Goal: Transaction & Acquisition: Purchase product/service

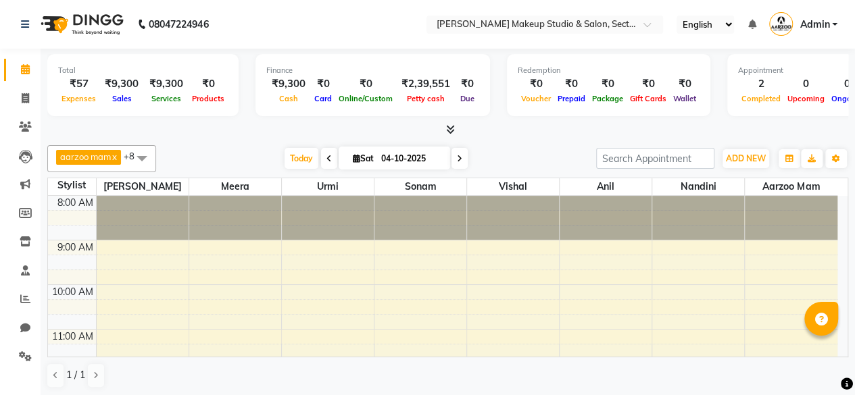
scroll to position [384, 0]
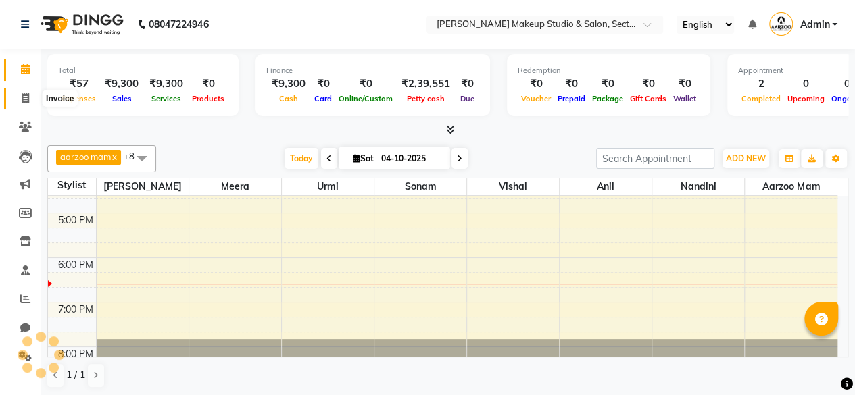
click at [22, 97] on icon at bounding box center [25, 98] width 7 height 10
select select "service"
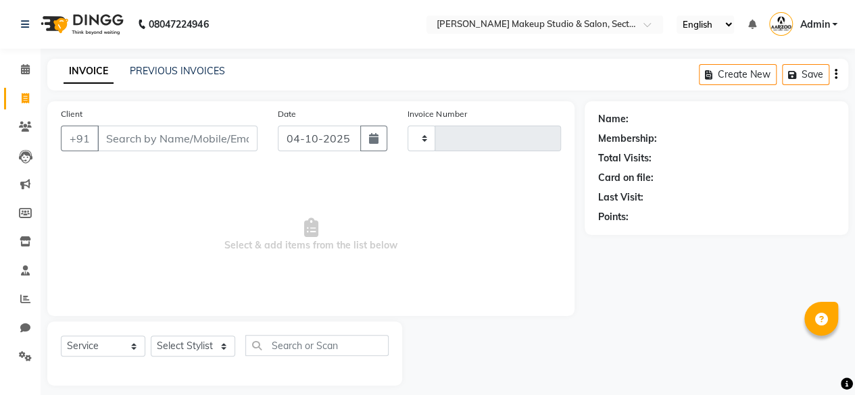
type input "0102"
select select "6943"
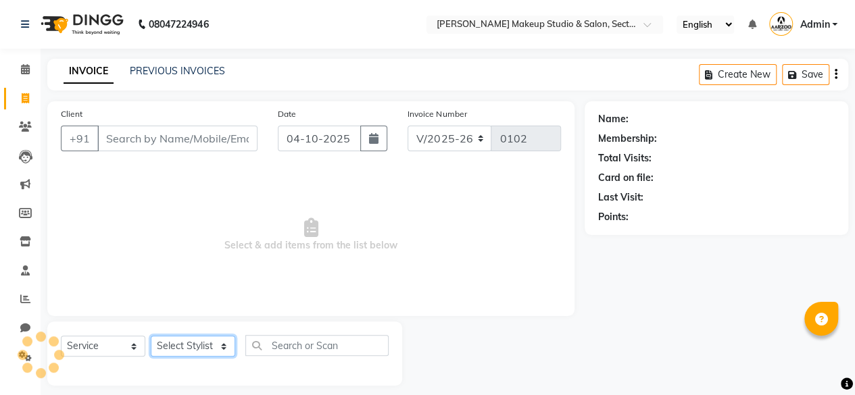
click at [176, 343] on select "Select Stylist" at bounding box center [193, 346] width 84 height 21
select select "63163"
click at [151, 336] on select "Select Stylist aarzoo mam [PERSON_NAME] [PERSON_NAME] [PERSON_NAME] [PERSON_NAM…" at bounding box center [193, 346] width 84 height 21
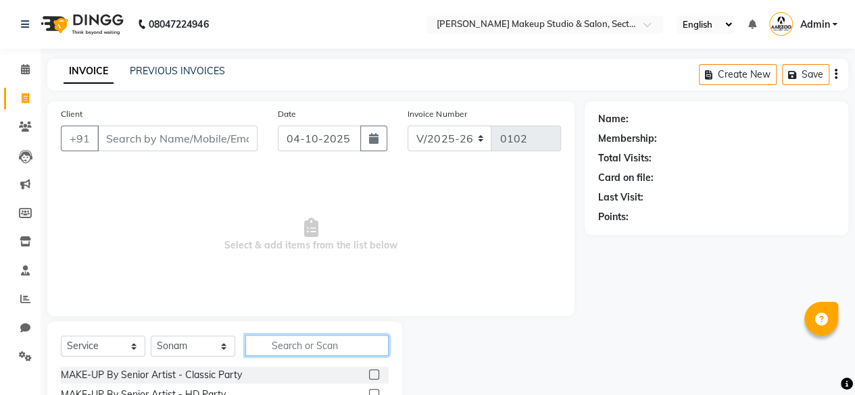
click at [288, 336] on input "text" at bounding box center [316, 345] width 143 height 21
type input "U"
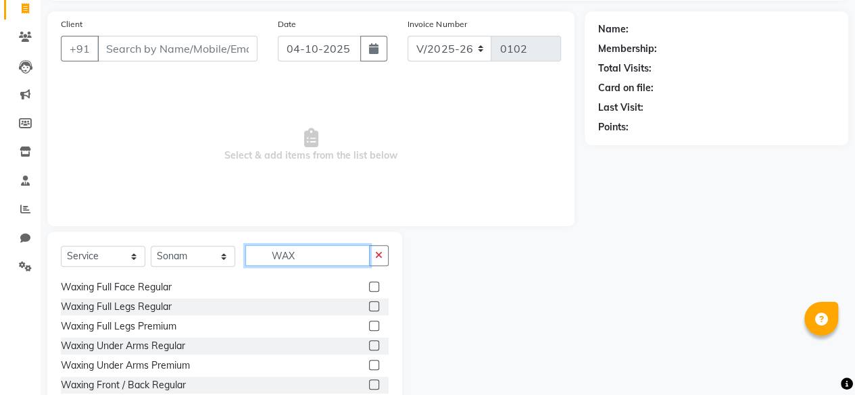
scroll to position [145, 0]
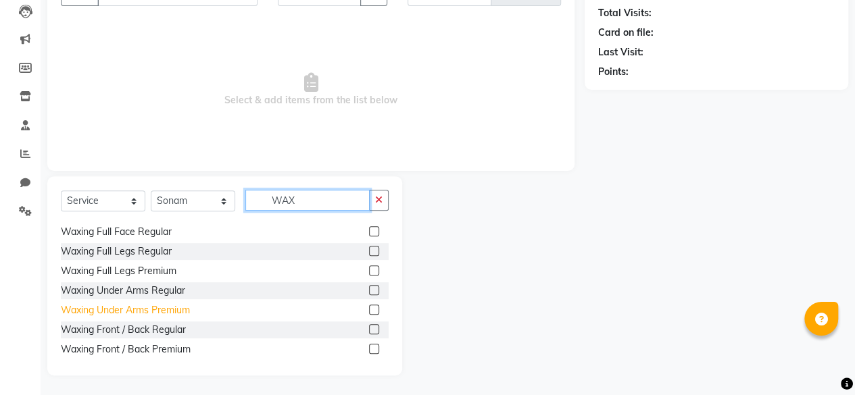
type input "WAX"
click at [150, 309] on div "Waxing Under Arms Premium" at bounding box center [125, 310] width 129 height 14
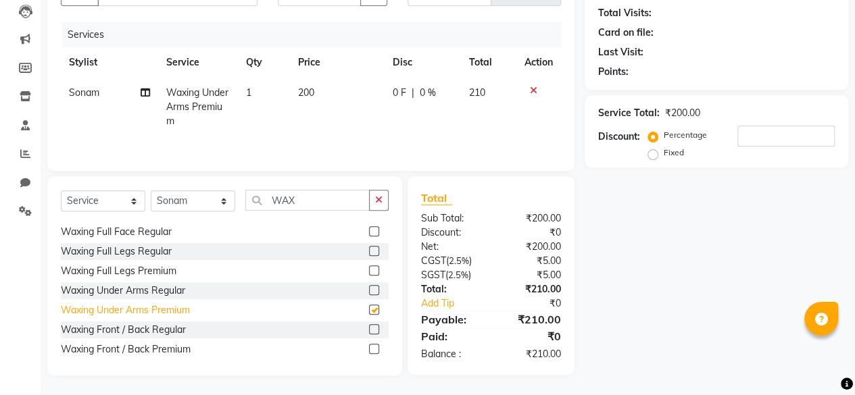
checkbox input "false"
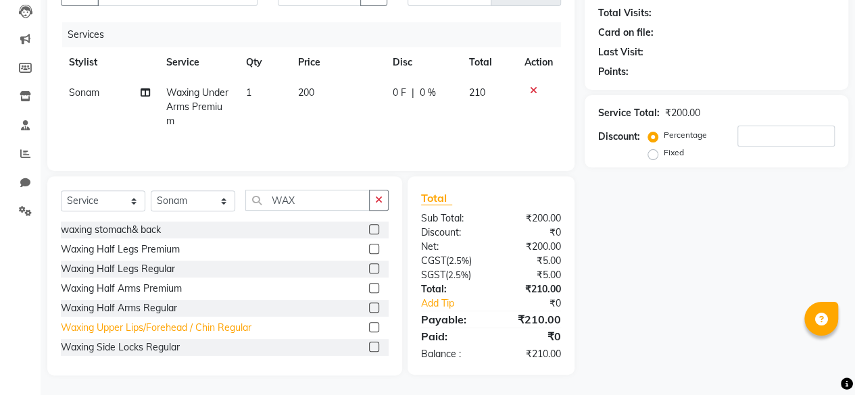
click at [135, 326] on div "Waxing Upper Lips/Forehead / Chin Regular" at bounding box center [156, 328] width 191 height 14
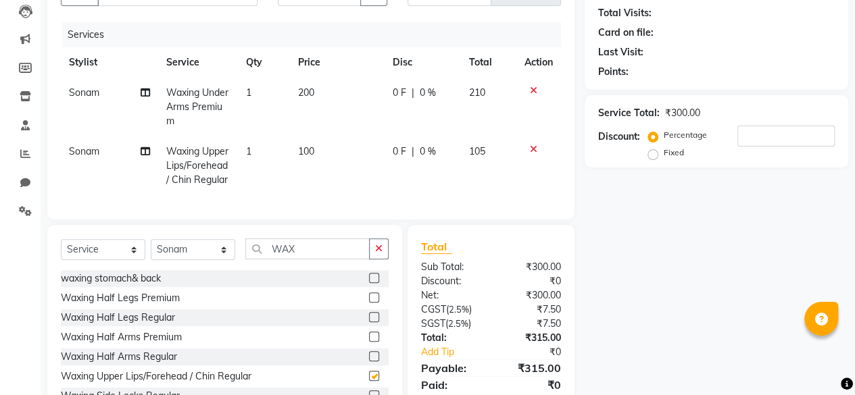
checkbox input "false"
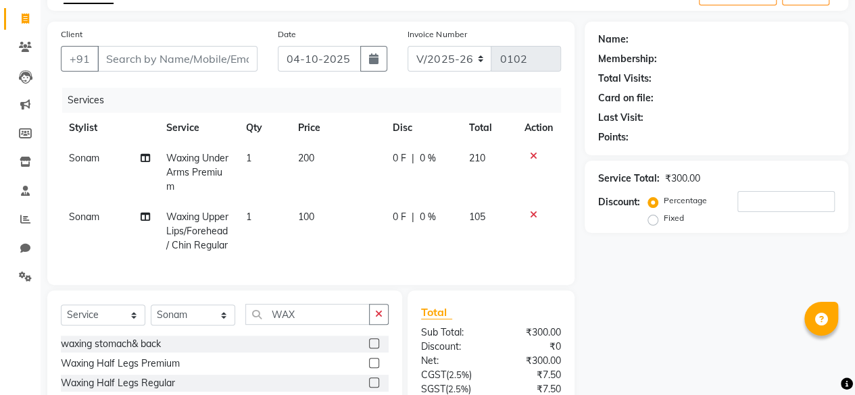
scroll to position [0, 0]
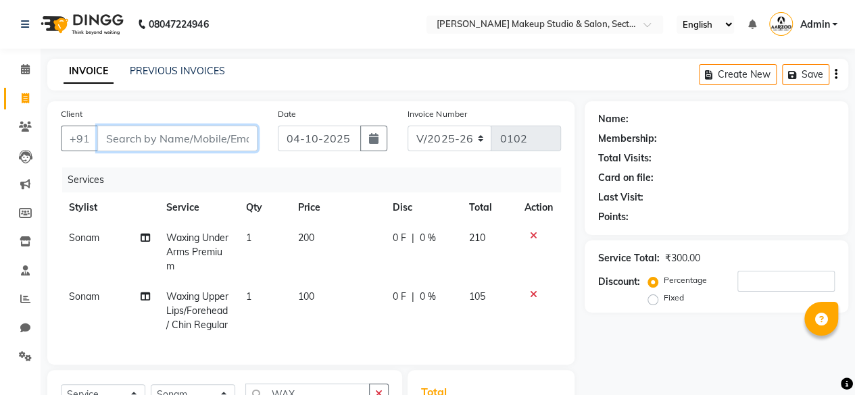
click at [160, 135] on input "Client" at bounding box center [177, 139] width 160 height 26
type input "K"
type input "0"
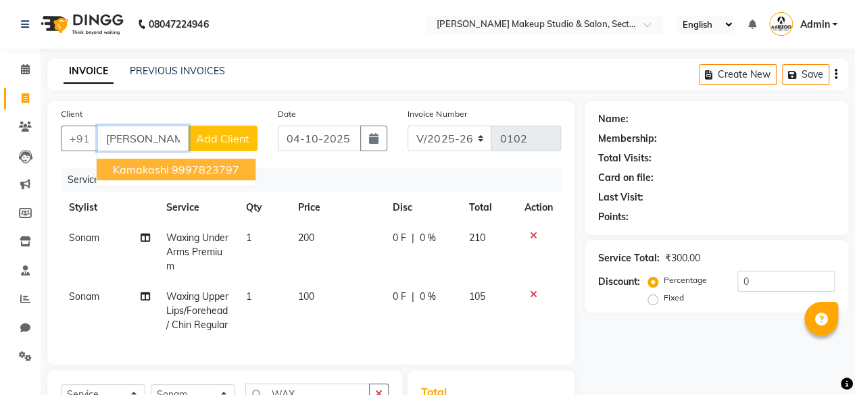
click at [119, 168] on span "Kamakashi" at bounding box center [141, 170] width 56 height 14
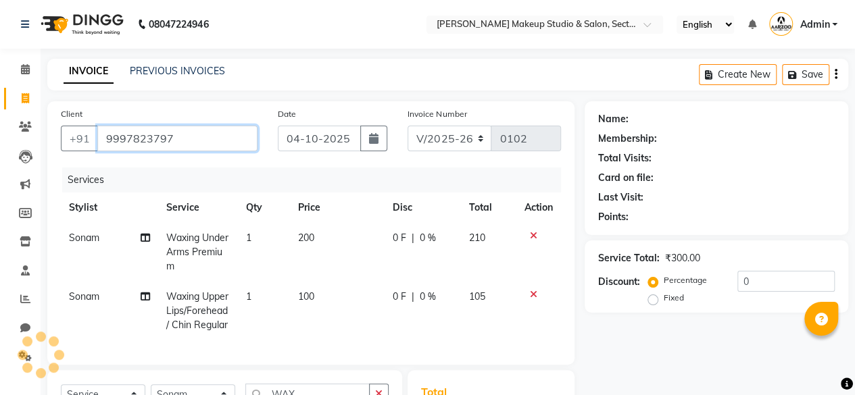
type input "9997823797"
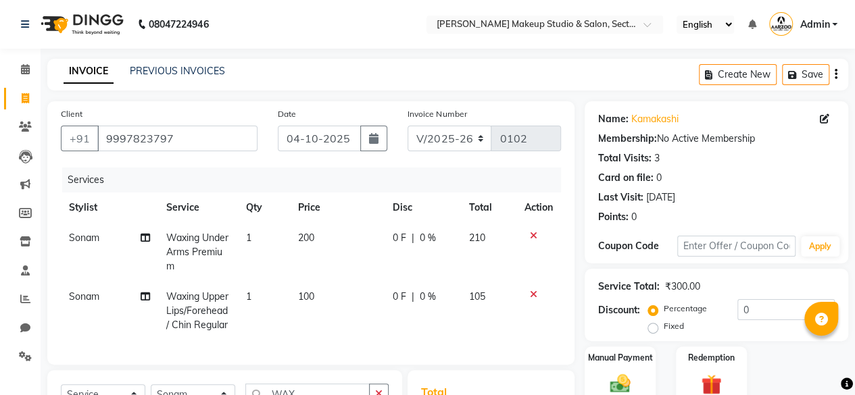
click at [268, 301] on td "1" at bounding box center [263, 311] width 53 height 59
select select "63163"
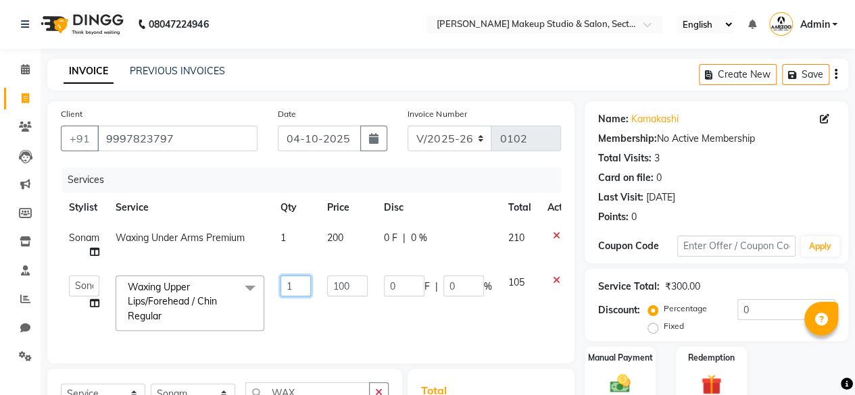
click at [296, 287] on input "1" at bounding box center [296, 286] width 30 height 21
type input "2"
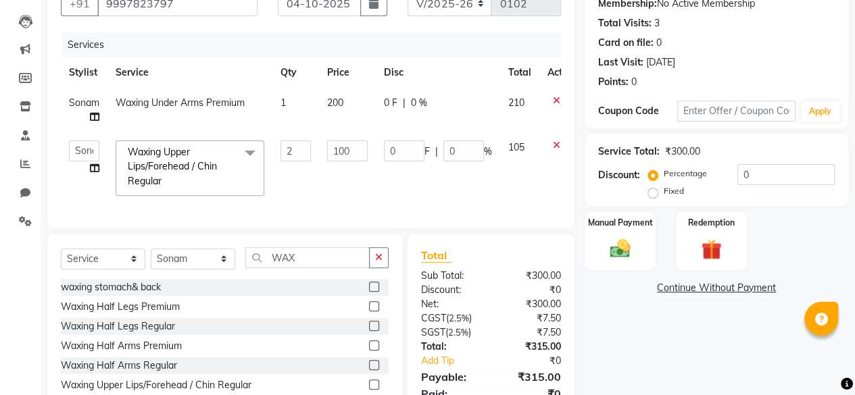
click at [632, 362] on div "Name: Kamakashi Membership: No Active Membership Total Visits: 3 Card on file: …" at bounding box center [722, 199] width 274 height 467
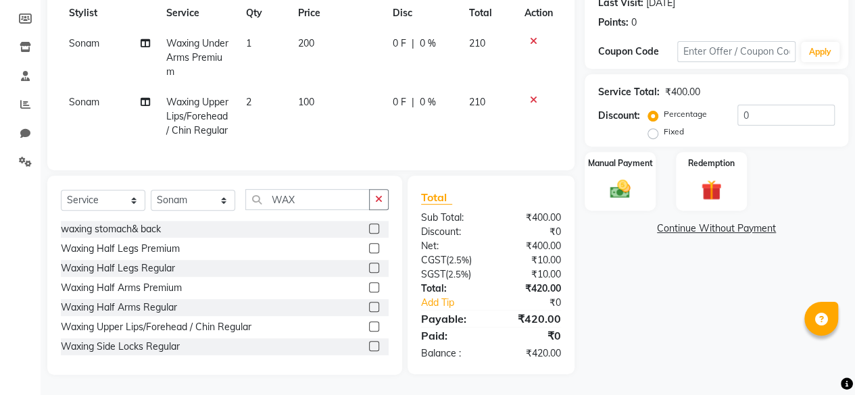
scroll to position [218, 0]
click at [616, 177] on img at bounding box center [620, 189] width 34 height 24
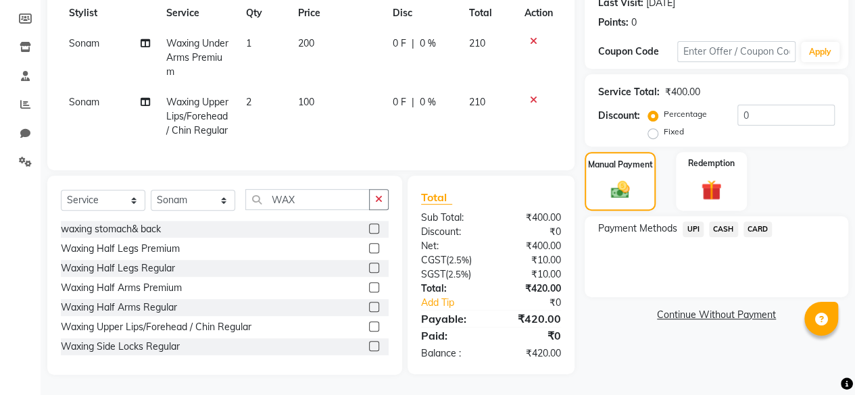
click at [694, 222] on span "UPI" at bounding box center [693, 230] width 21 height 16
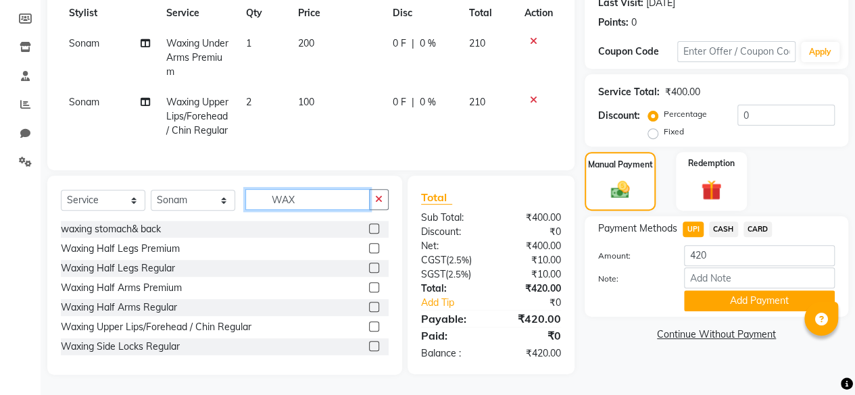
click at [315, 200] on input "WAX" at bounding box center [307, 199] width 124 height 21
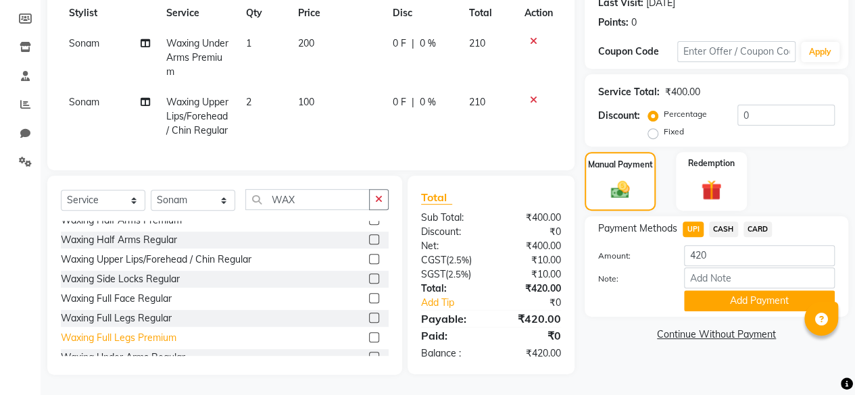
click at [141, 335] on div "Waxing Full Legs Premium" at bounding box center [119, 338] width 116 height 14
checkbox input "false"
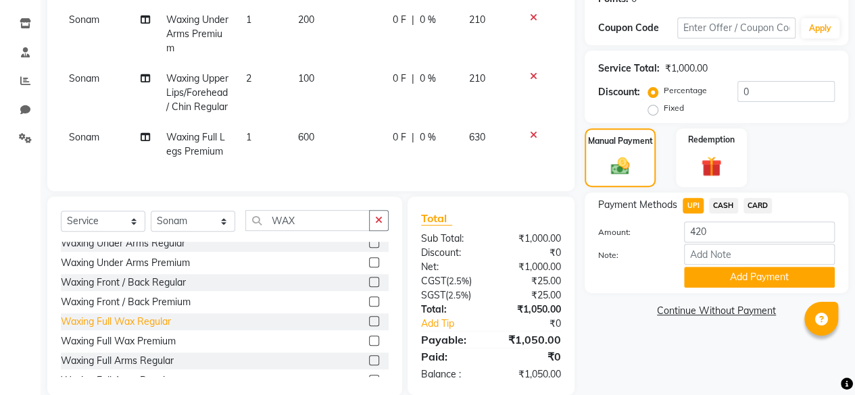
scroll to position [270, 0]
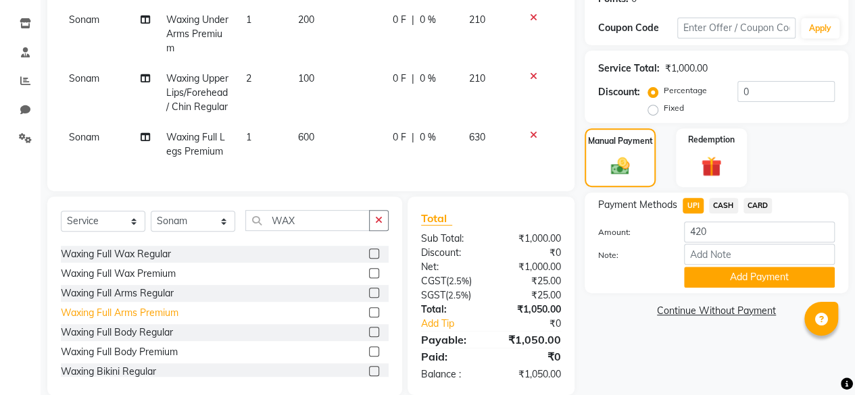
click at [148, 320] on div "Waxing Full Arms Premium" at bounding box center [120, 313] width 118 height 14
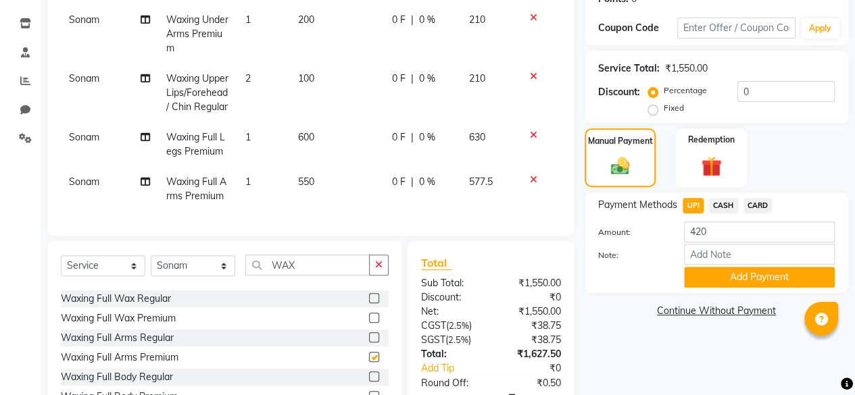
checkbox input "false"
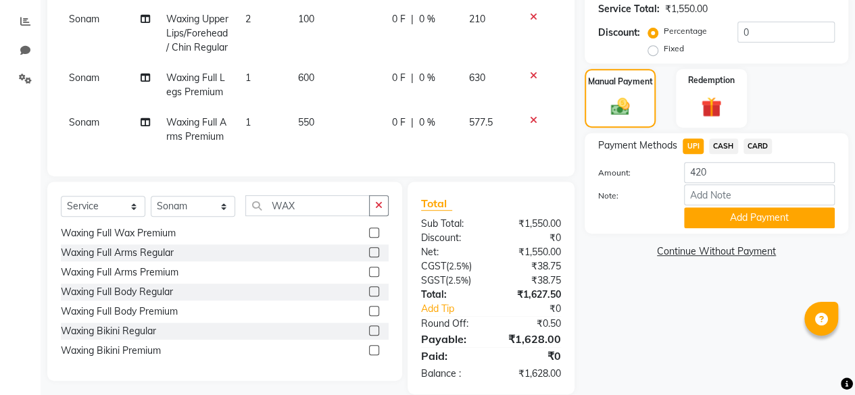
scroll to position [320, 0]
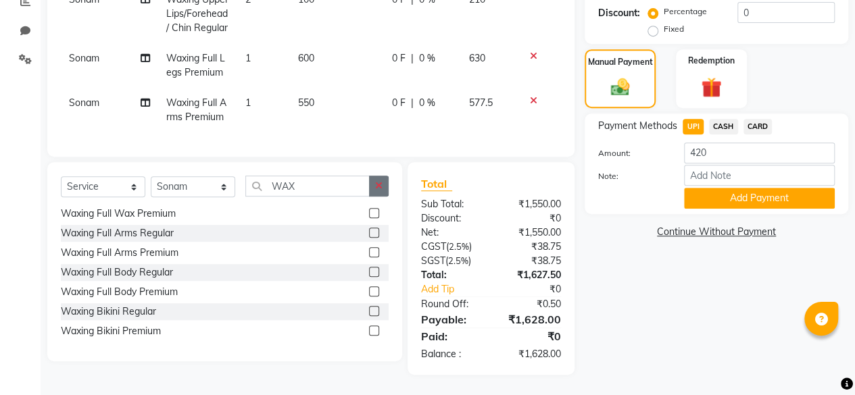
drag, startPoint x: 383, startPoint y: 189, endPoint x: 334, endPoint y: 191, distance: 49.4
click at [379, 189] on button "button" at bounding box center [379, 186] width 20 height 21
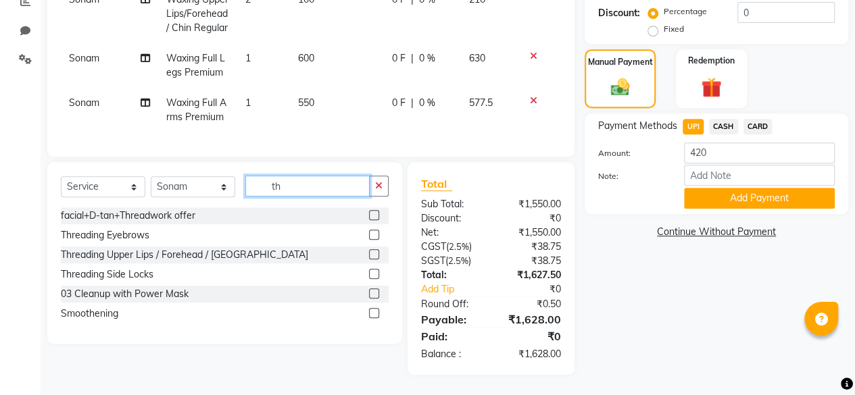
scroll to position [0, 0]
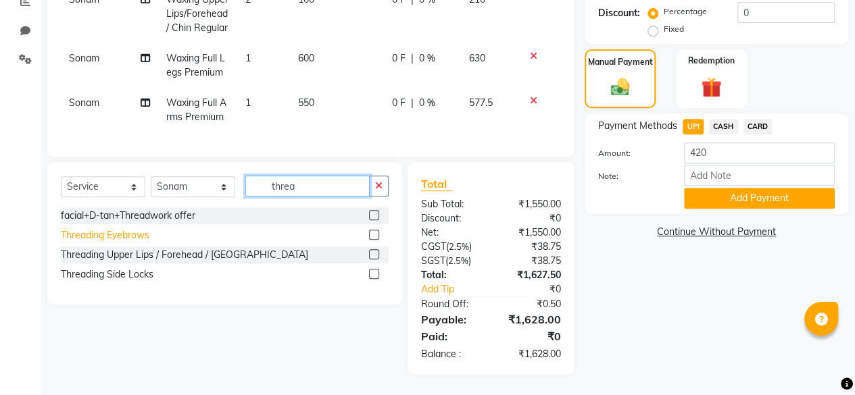
type input "threa"
click at [76, 236] on div "Threading Eyebrows" at bounding box center [105, 235] width 89 height 14
checkbox input "false"
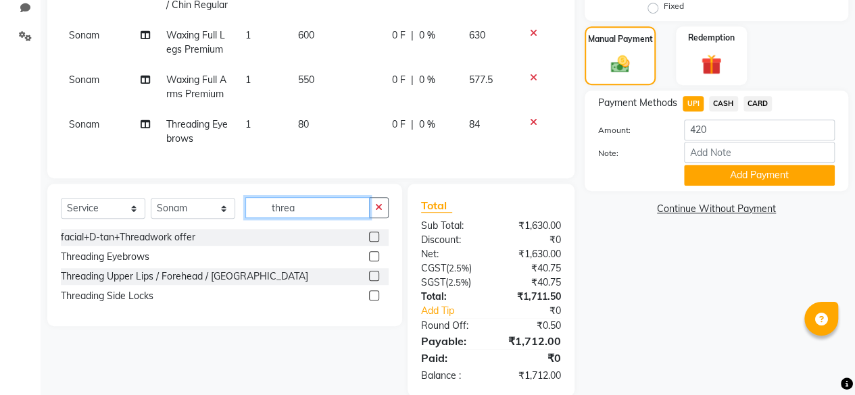
click at [324, 218] on input "threa" at bounding box center [307, 207] width 124 height 21
type input "t"
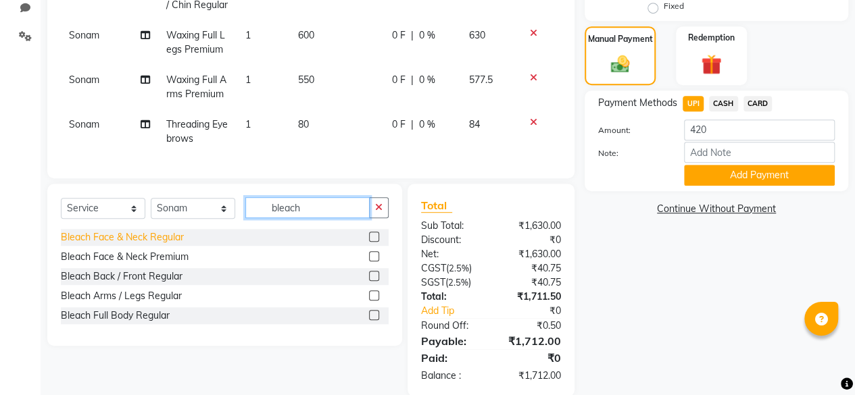
type input "bleach"
click at [170, 245] on div "Bleach Face & Neck Regular" at bounding box center [122, 237] width 123 height 14
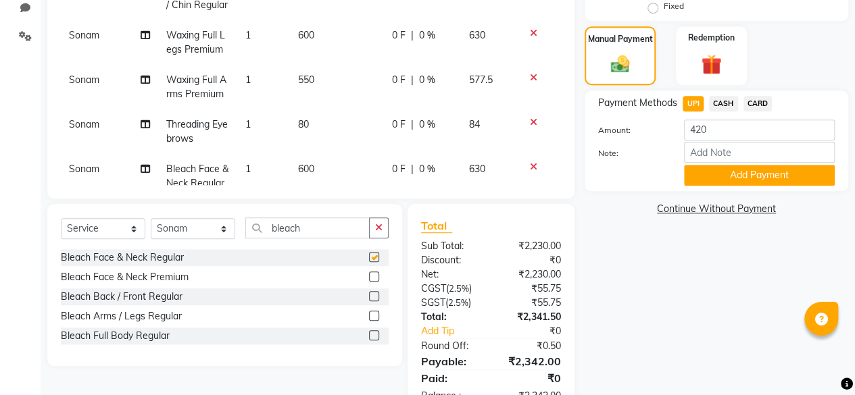
checkbox input "false"
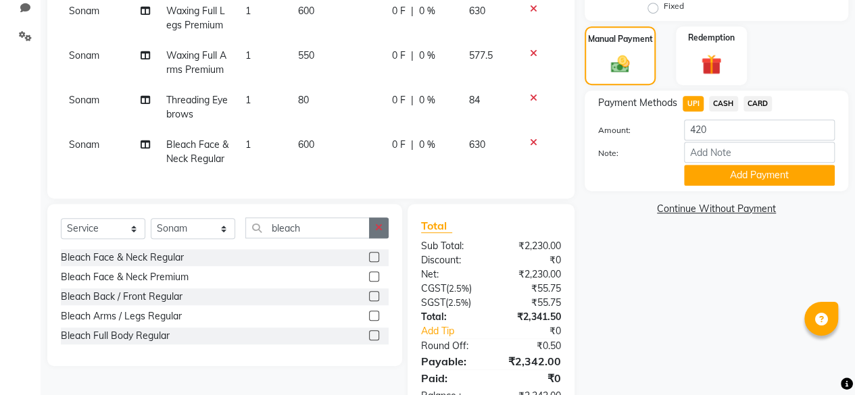
click at [379, 228] on icon "button" at bounding box center [378, 227] width 7 height 9
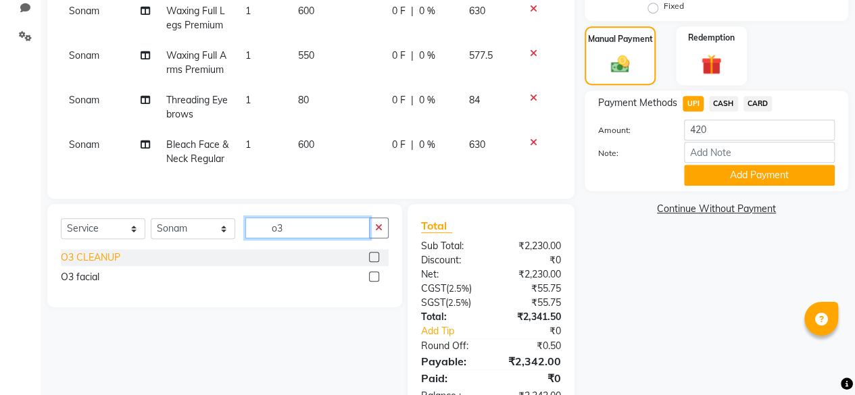
type input "o3"
click at [109, 255] on div "O3 CLEANUP" at bounding box center [90, 258] width 59 height 14
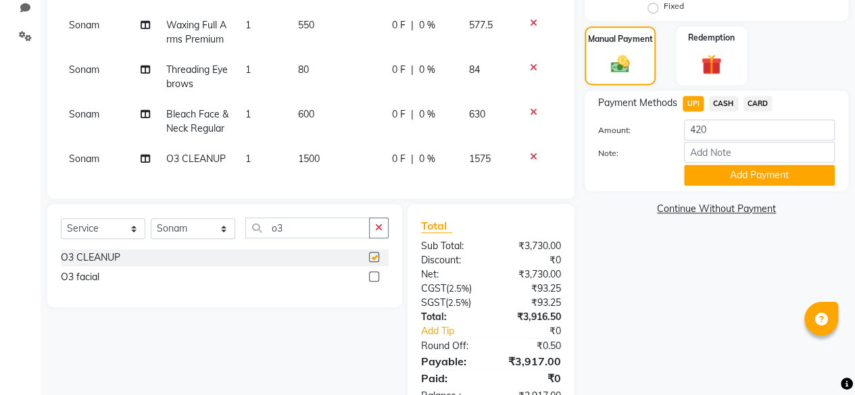
checkbox input "false"
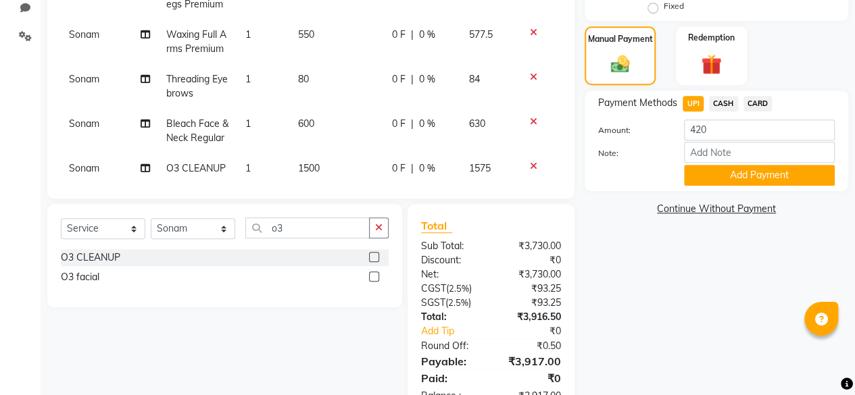
scroll to position [0, 0]
click at [209, 233] on select "Select Stylist aarzoo mam [PERSON_NAME] [PERSON_NAME] [PERSON_NAME] [PERSON_NAM…" at bounding box center [193, 228] width 84 height 21
select select "63166"
click at [151, 218] on select "Select Stylist aarzoo mam [PERSON_NAME] [PERSON_NAME] [PERSON_NAME] [PERSON_NAM…" at bounding box center [193, 228] width 84 height 21
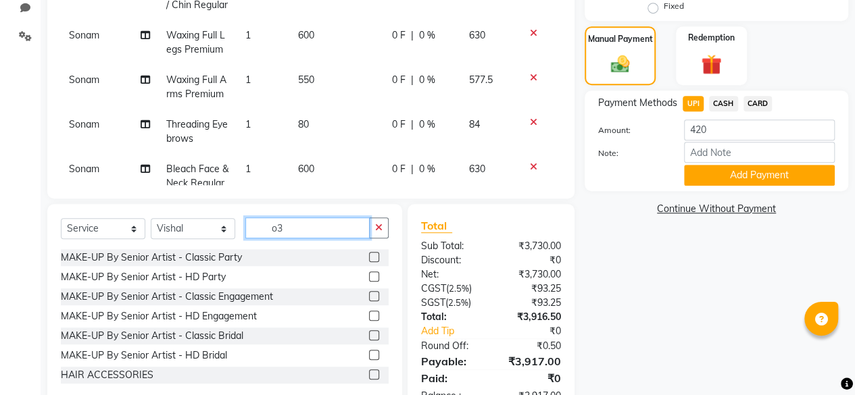
click at [320, 227] on input "o3" at bounding box center [307, 228] width 124 height 21
type input "o"
type input "h"
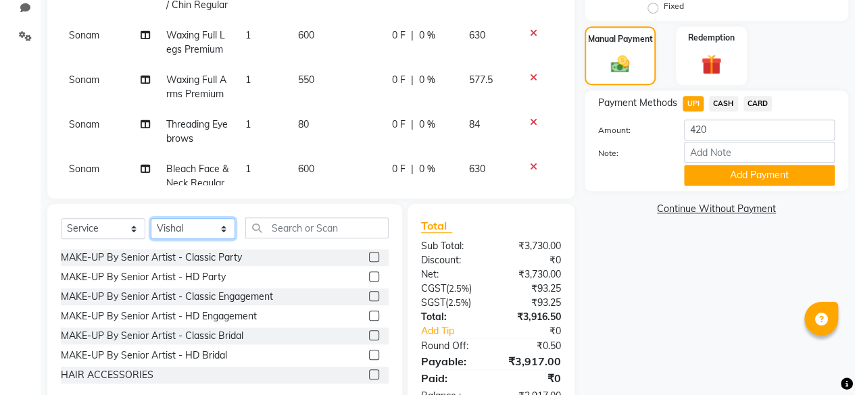
click at [188, 224] on select "Select Stylist aarzoo mam [PERSON_NAME] [PERSON_NAME] [PERSON_NAME] [PERSON_NAM…" at bounding box center [193, 228] width 84 height 21
click at [151, 218] on select "Select Stylist aarzoo mam [PERSON_NAME] [PERSON_NAME] [PERSON_NAME] [PERSON_NAM…" at bounding box center [193, 228] width 84 height 21
click at [193, 222] on select "Select Stylist aarzoo mam [PERSON_NAME] [PERSON_NAME] [PERSON_NAME] [PERSON_NAM…" at bounding box center [193, 228] width 84 height 21
select select "63166"
click at [151, 218] on select "Select Stylist aarzoo mam [PERSON_NAME] [PERSON_NAME] [PERSON_NAME] [PERSON_NAM…" at bounding box center [193, 228] width 84 height 21
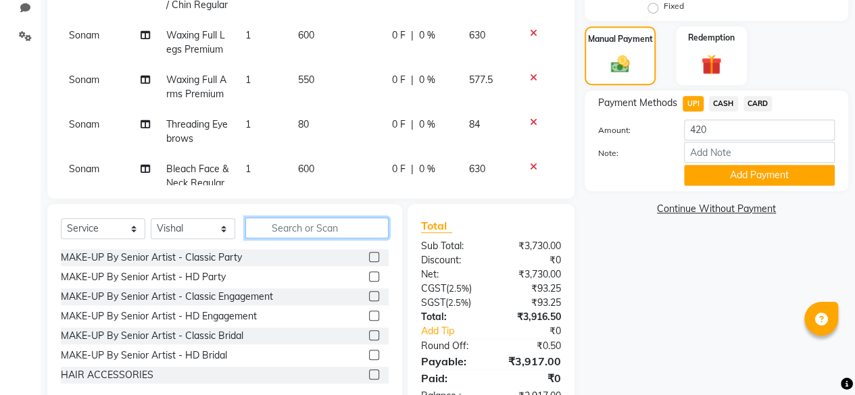
click at [306, 236] on input "text" at bounding box center [316, 228] width 143 height 21
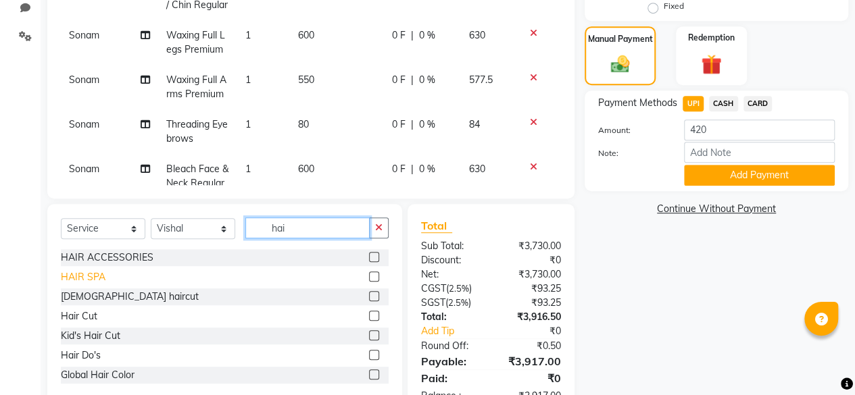
type input "hai"
drag, startPoint x: 66, startPoint y: 278, endPoint x: 119, endPoint y: 259, distance: 56.0
click at [66, 278] on div "HAIR SPA" at bounding box center [83, 277] width 45 height 14
checkbox input "false"
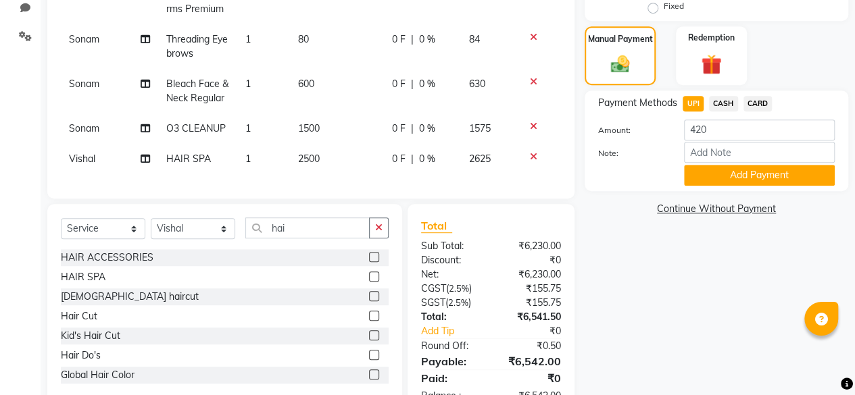
click at [326, 144] on td "2500" at bounding box center [337, 159] width 94 height 30
select select "63166"
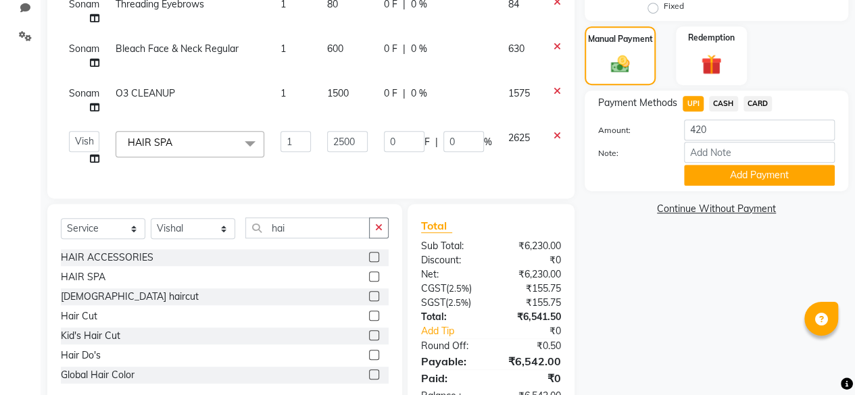
scroll to position [102, 0]
click at [343, 131] on input "2500" at bounding box center [347, 141] width 41 height 21
type input "1000"
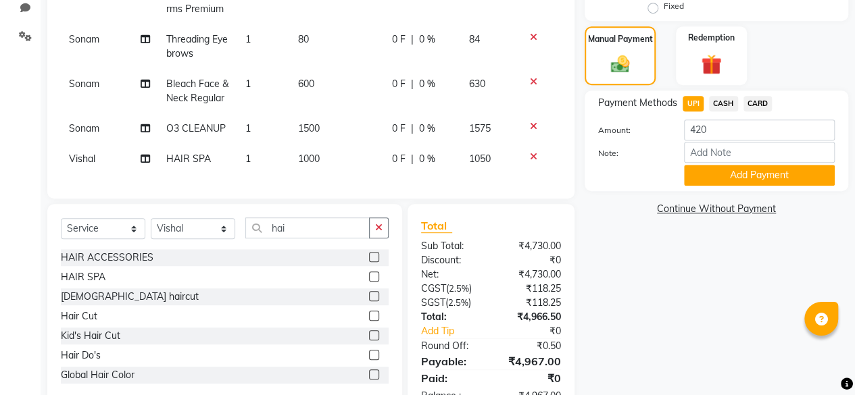
scroll to position [116, 0]
click at [710, 324] on div "Name: Kamakashi Membership: No Active Membership Total Visits: 3 Card on file: …" at bounding box center [722, 99] width 274 height 636
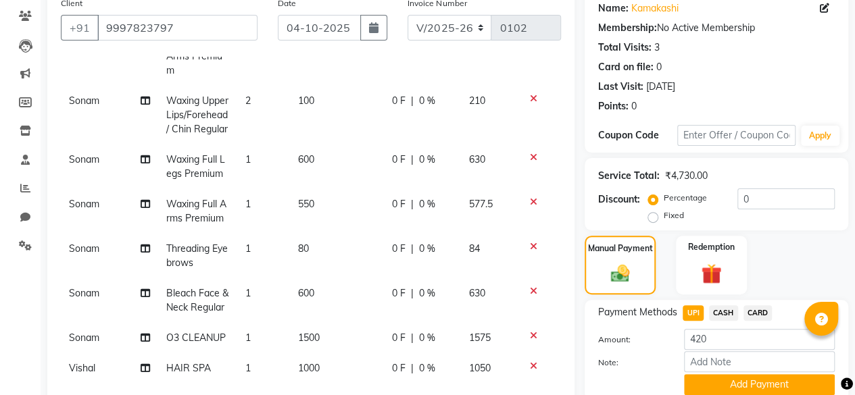
scroll to position [91, 0]
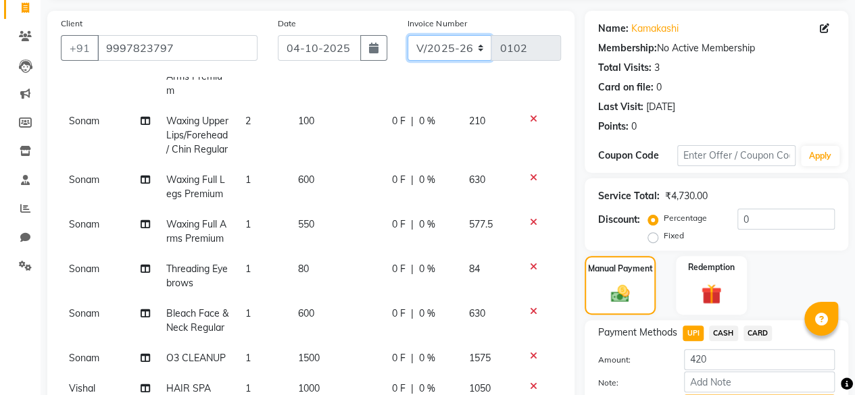
click at [474, 50] on select "CSH/25 V/2025 V/2025-26" at bounding box center [450, 48] width 84 height 26
select select "7392"
click at [408, 35] on select "CSH/25 V/2025 V/2025-26" at bounding box center [450, 48] width 84 height 26
type input "0269"
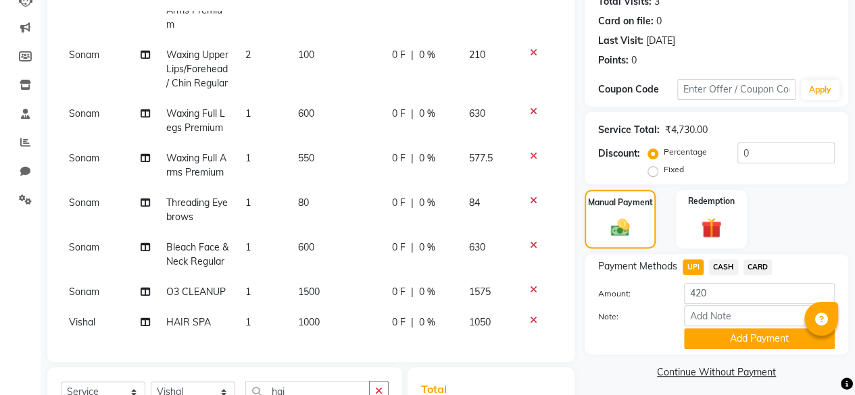
scroll to position [361, 0]
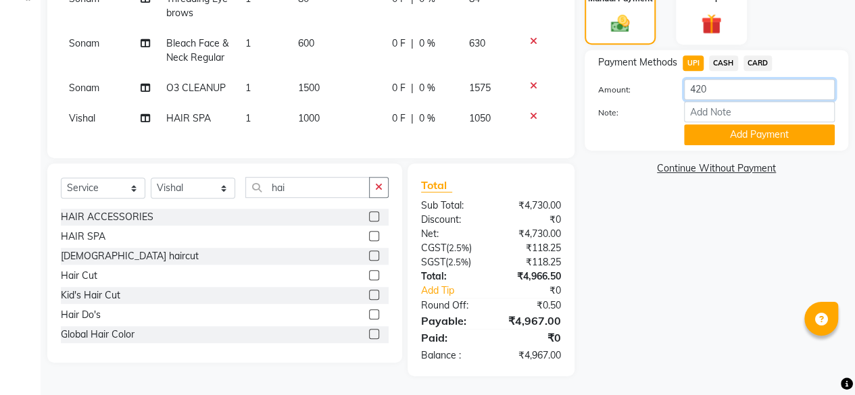
click at [755, 88] on input "420" at bounding box center [759, 89] width 151 height 21
type input "4"
click at [729, 59] on span "CASH" at bounding box center [723, 63] width 29 height 16
click at [733, 97] on input "4967" at bounding box center [759, 89] width 151 height 21
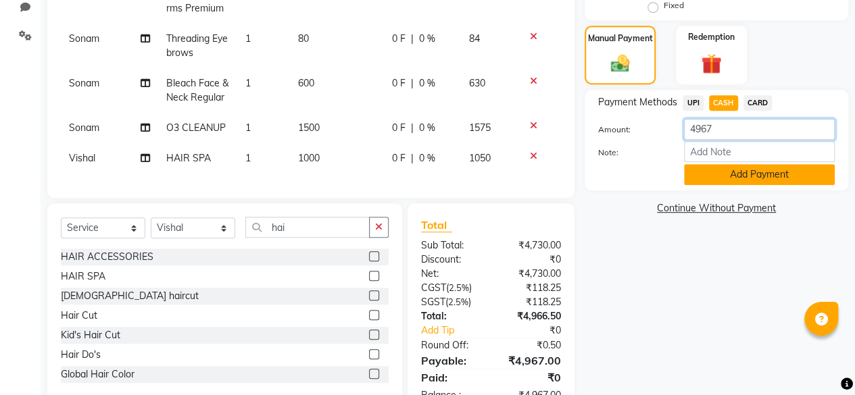
scroll to position [293, 0]
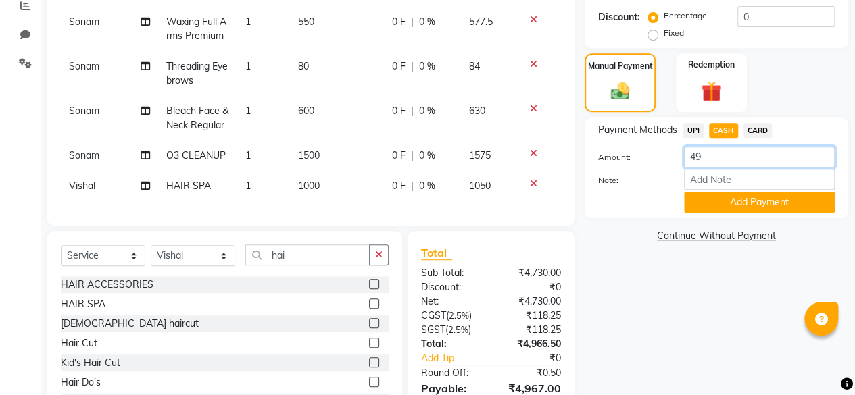
type input "4"
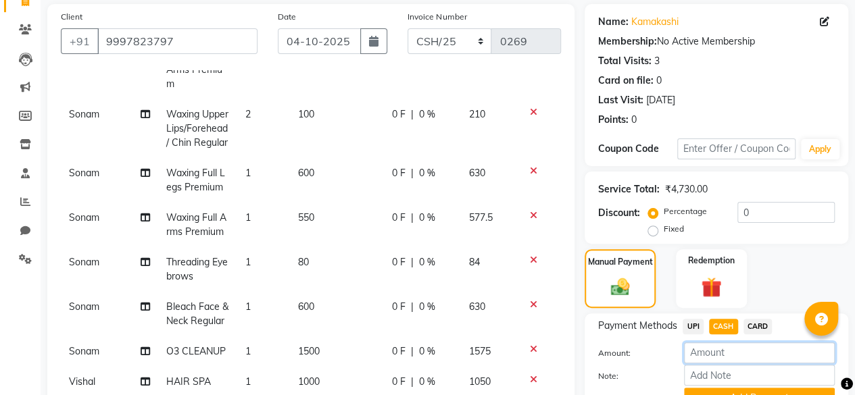
scroll to position [91, 0]
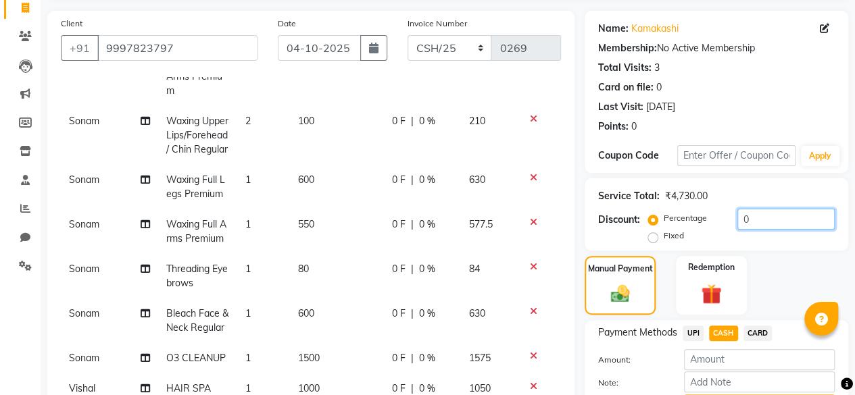
click at [763, 214] on input "0" at bounding box center [785, 219] width 97 height 21
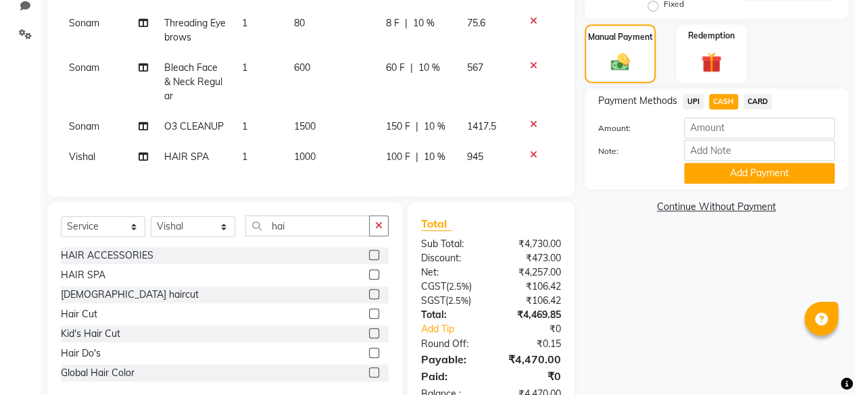
scroll to position [293, 0]
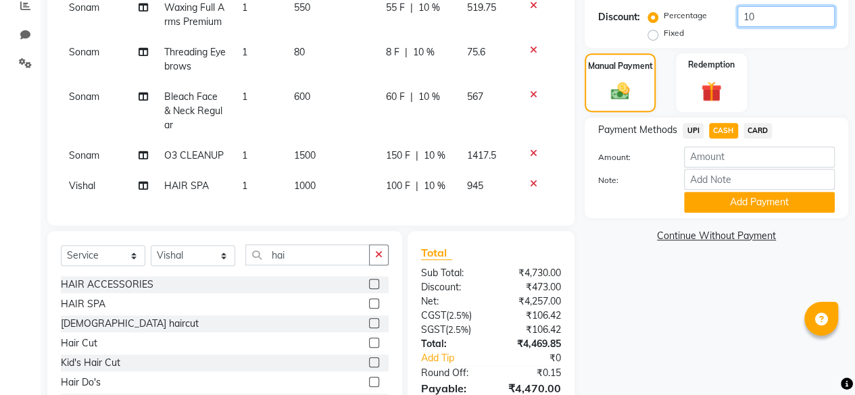
click at [769, 25] on input "10" at bounding box center [785, 16] width 97 height 21
type input "1"
type input "20"
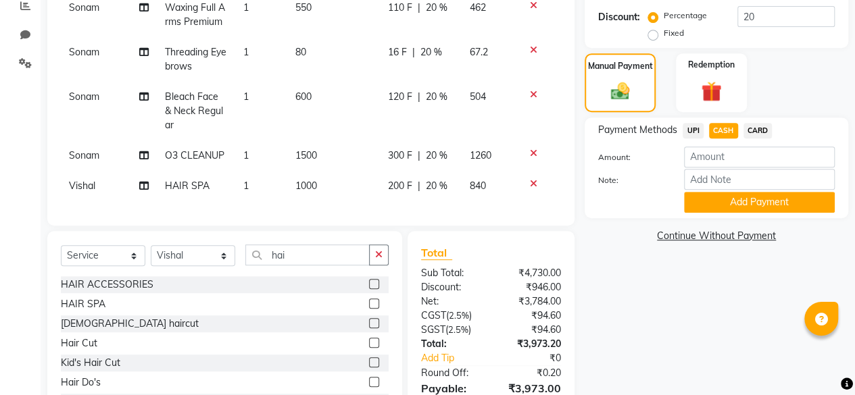
click at [661, 328] on div "Name: Kamakashi Membership: No Active Membership Total Visits: 3 Card on file: …" at bounding box center [722, 126] width 274 height 636
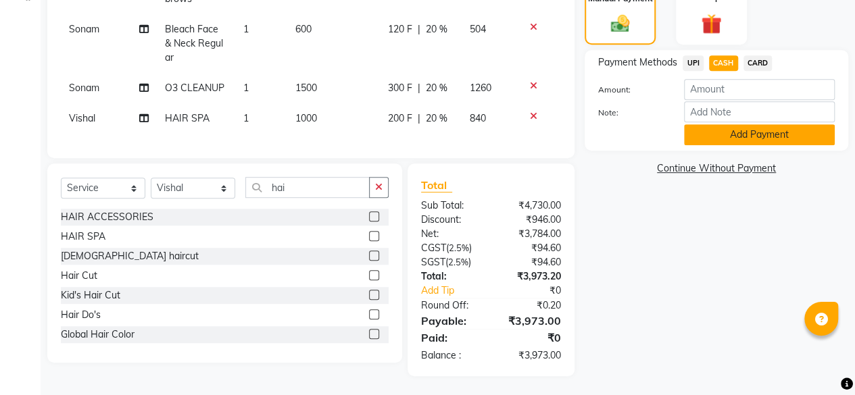
click at [719, 135] on button "Add Payment" at bounding box center [759, 134] width 151 height 21
click at [731, 61] on span "CASH" at bounding box center [723, 63] width 29 height 16
type input "3973"
click at [758, 130] on button "Add Payment" at bounding box center [759, 134] width 151 height 21
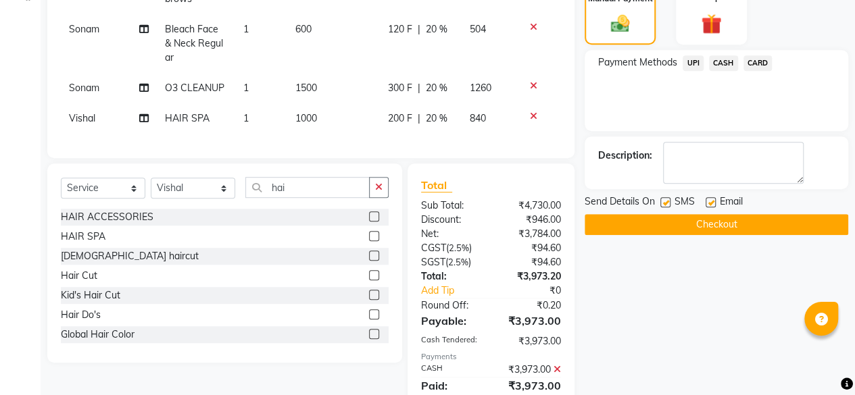
scroll to position [274, 0]
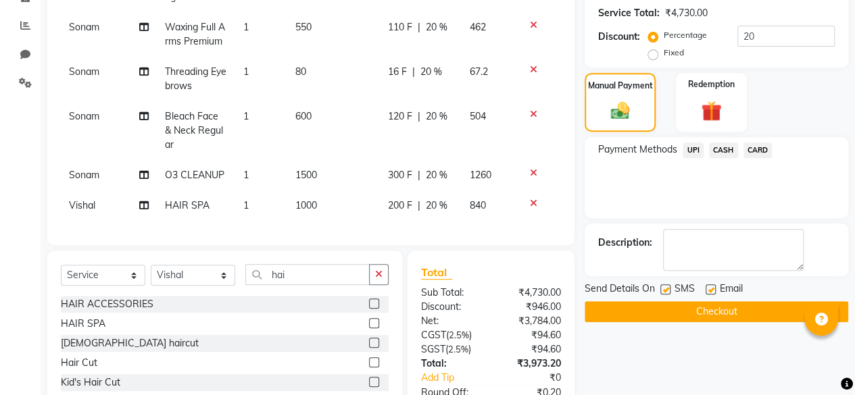
click at [712, 289] on label at bounding box center [711, 290] width 10 height 10
click at [712, 289] on input "checkbox" at bounding box center [710, 290] width 9 height 9
checkbox input "false"
drag, startPoint x: 665, startPoint y: 291, endPoint x: 664, endPoint y: 283, distance: 8.2
click at [664, 290] on label at bounding box center [665, 290] width 10 height 10
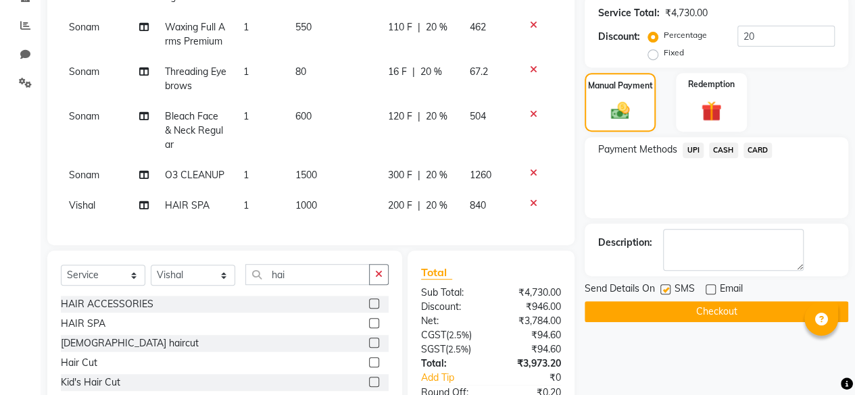
click at [664, 290] on input "checkbox" at bounding box center [664, 290] width 9 height 9
checkbox input "false"
click at [668, 306] on button "Checkout" at bounding box center [717, 311] width 264 height 21
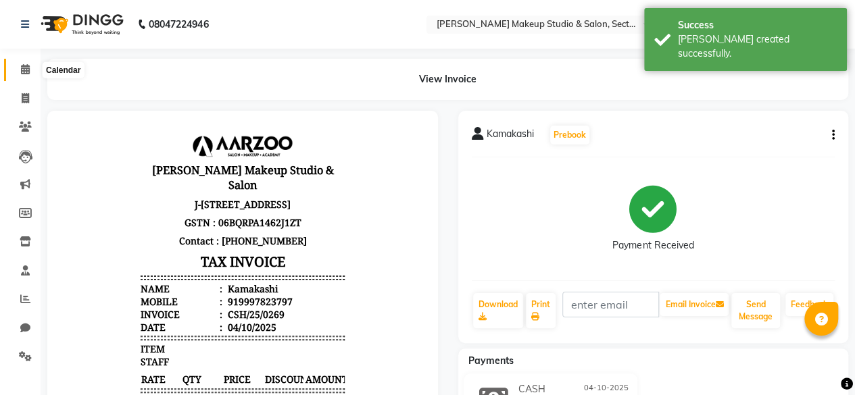
click at [22, 71] on icon at bounding box center [25, 69] width 9 height 10
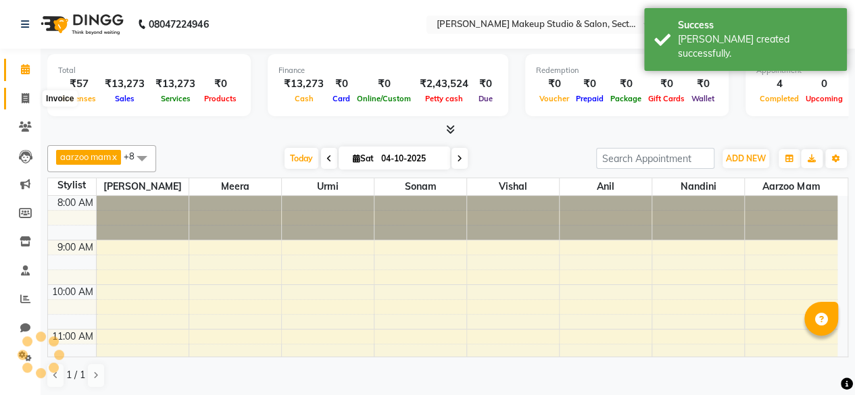
click at [27, 97] on icon at bounding box center [25, 98] width 7 height 10
select select "6943"
select select "service"
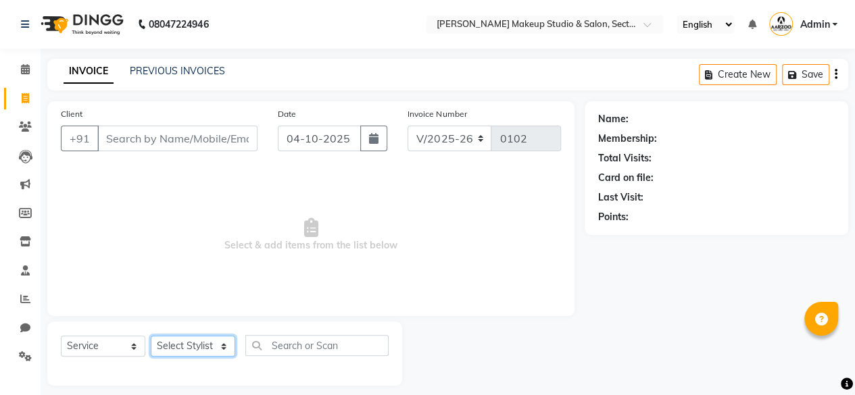
click at [178, 340] on select "Select Stylist aarzoo mam [PERSON_NAME] [PERSON_NAME] [PERSON_NAME] [PERSON_NAM…" at bounding box center [193, 346] width 84 height 21
select select "63383"
click at [151, 336] on select "Select Stylist aarzoo mam [PERSON_NAME] [PERSON_NAME] [PERSON_NAME] [PERSON_NAM…" at bounding box center [193, 346] width 84 height 21
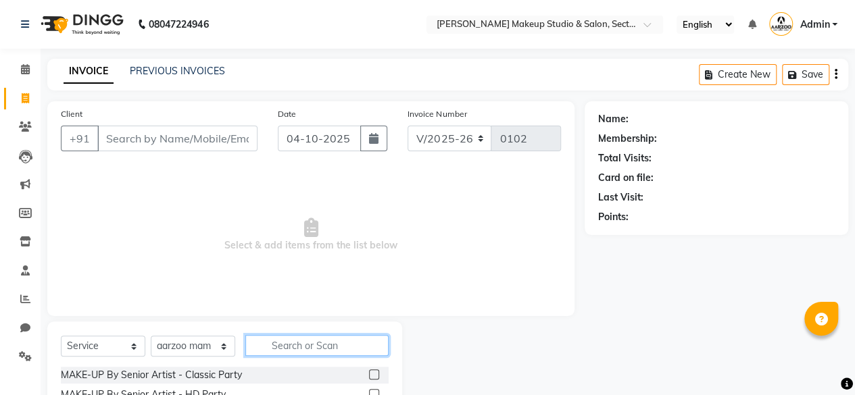
click at [284, 345] on input "text" at bounding box center [316, 345] width 143 height 21
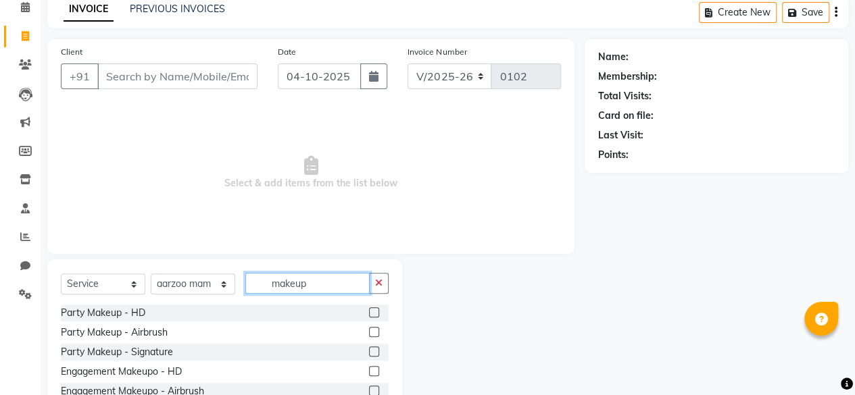
scroll to position [135, 0]
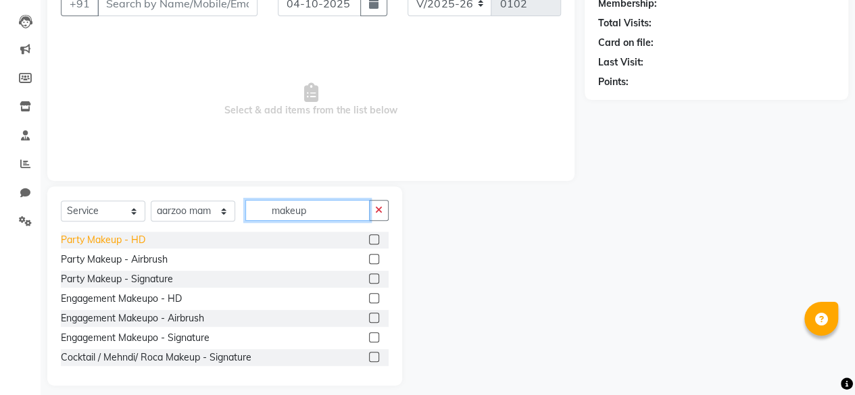
type input "makeup"
click at [101, 241] on div "Party Makeup - HD" at bounding box center [103, 240] width 84 height 14
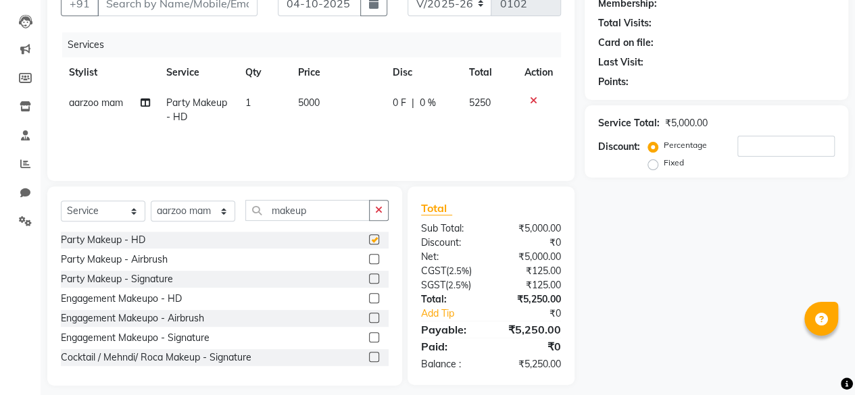
checkbox input "false"
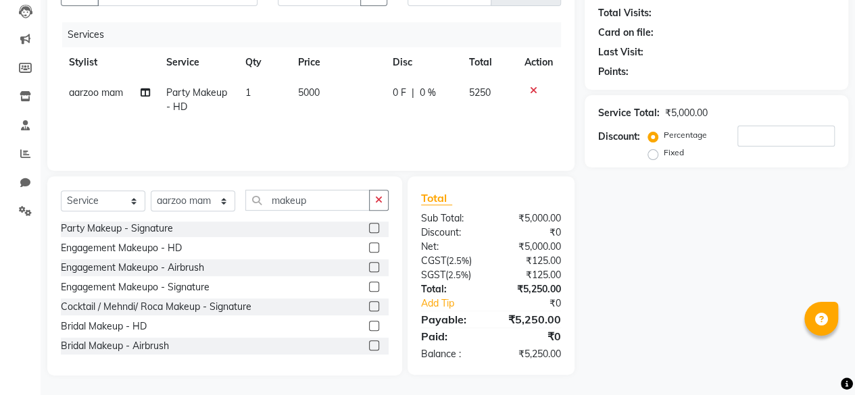
scroll to position [61, 0]
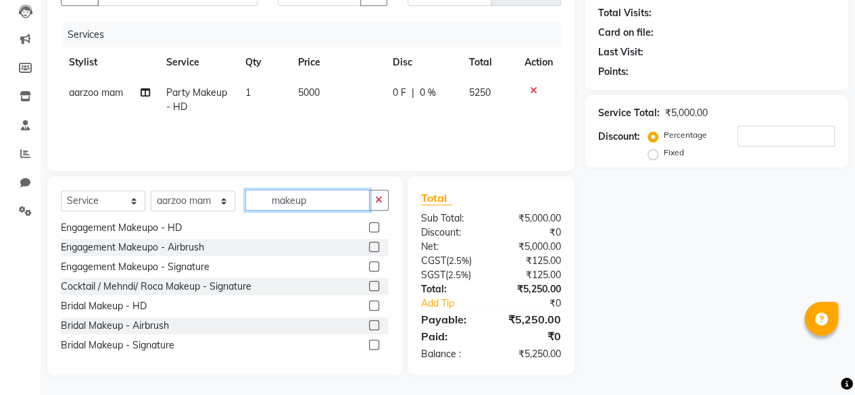
click at [319, 203] on input "makeup" at bounding box center [307, 200] width 124 height 21
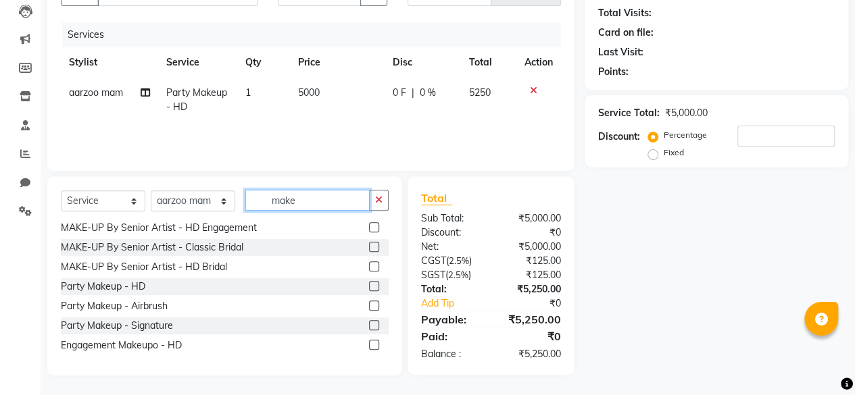
scroll to position [178, 0]
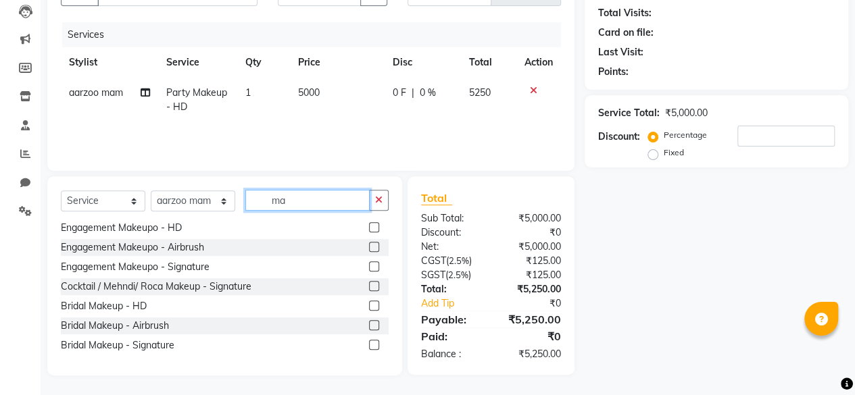
type input "m"
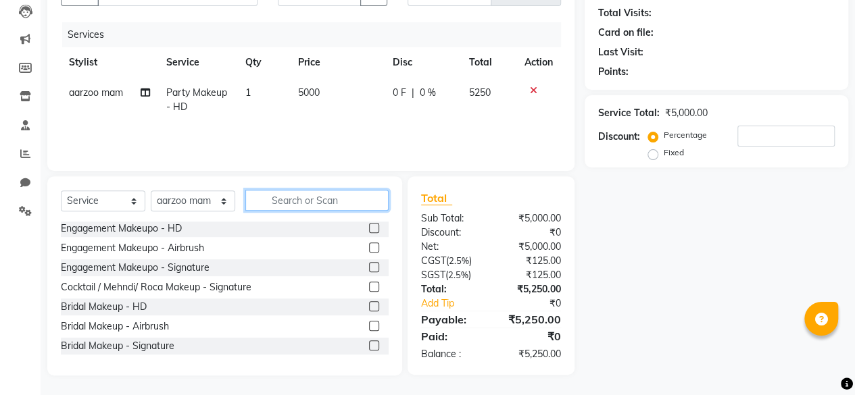
scroll to position [610, 0]
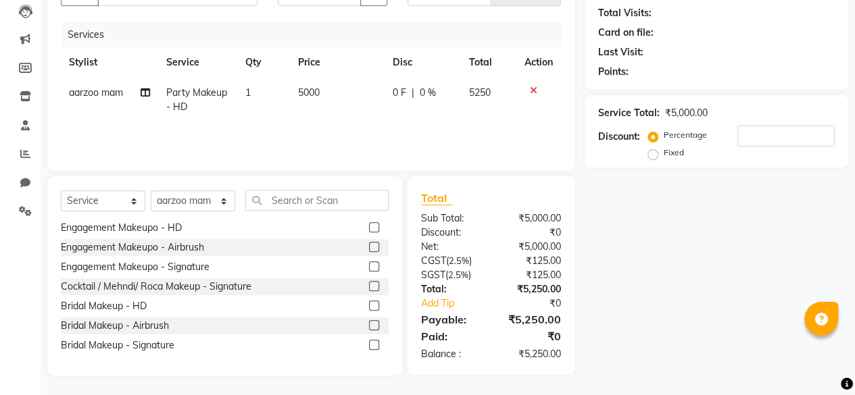
click at [528, 86] on div at bounding box center [539, 90] width 28 height 9
click at [532, 89] on icon at bounding box center [533, 90] width 7 height 9
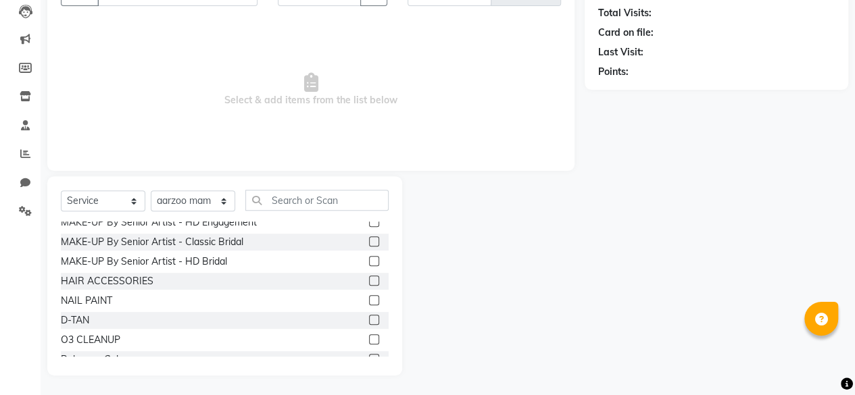
scroll to position [34, 0]
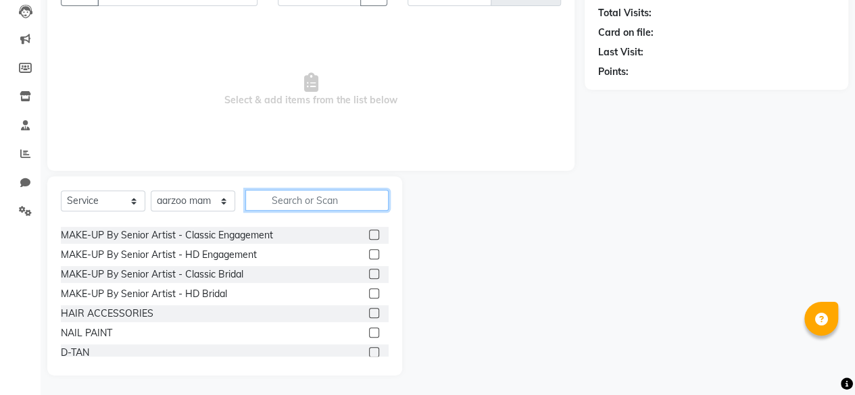
click at [288, 197] on input "text" at bounding box center [316, 200] width 143 height 21
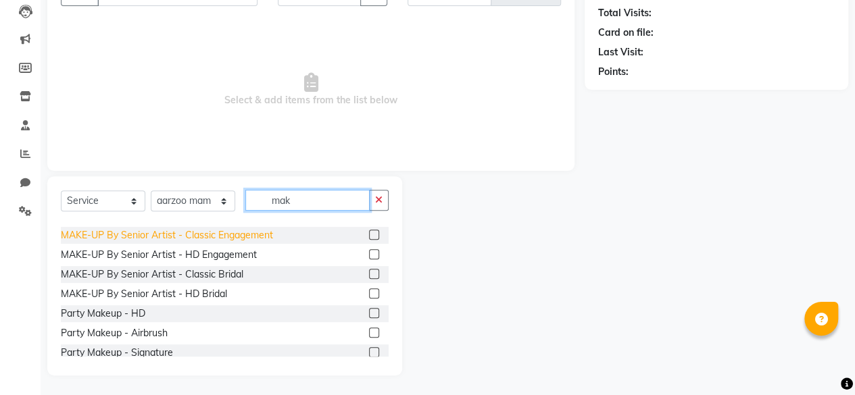
type input "mak"
click at [149, 232] on div "MAKE-UP By Senior Artist - Classic Engagement" at bounding box center [167, 235] width 212 height 14
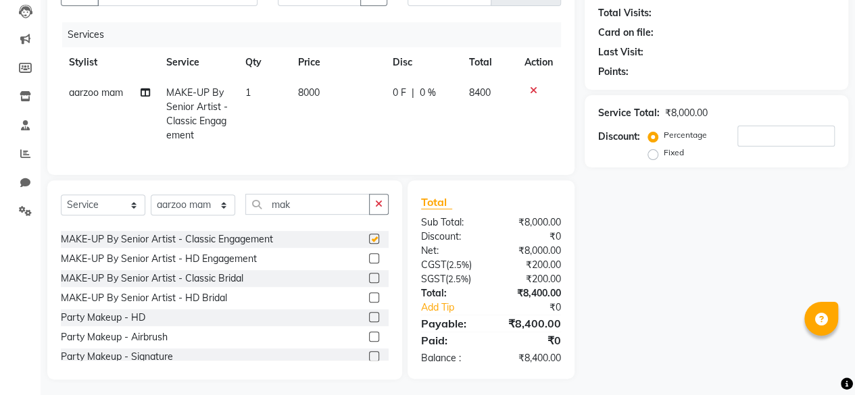
checkbox input "false"
click at [383, 209] on icon "button" at bounding box center [378, 203] width 7 height 9
click at [530, 89] on icon at bounding box center [533, 90] width 7 height 9
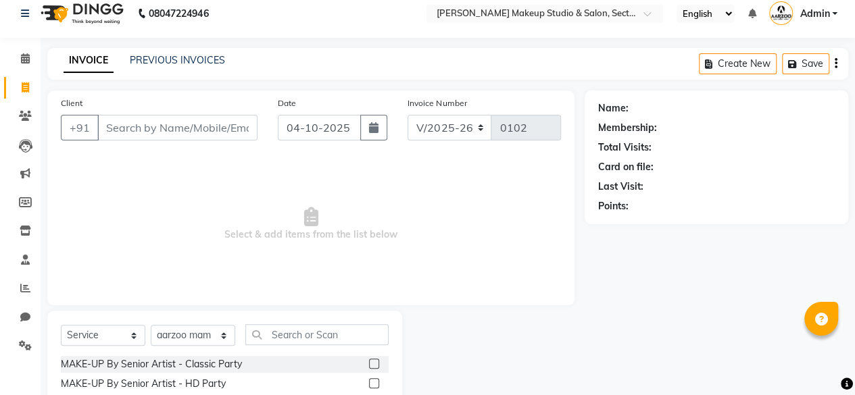
scroll to position [10, 0]
click at [200, 366] on div "MAKE-UP By Senior Artist - Classic Party" at bounding box center [151, 365] width 181 height 14
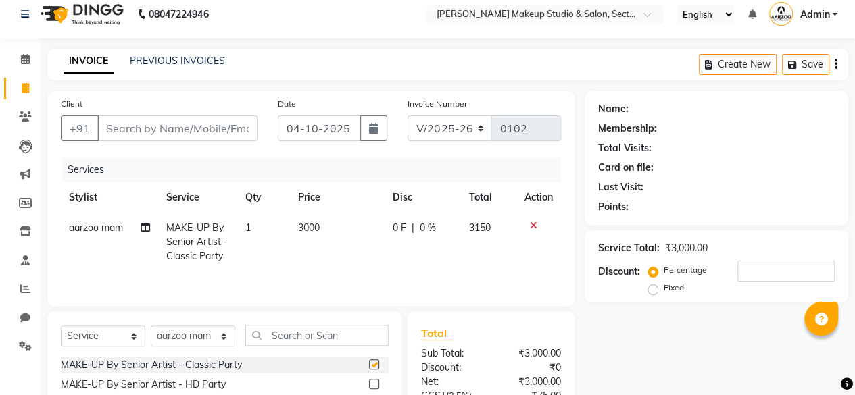
checkbox input "false"
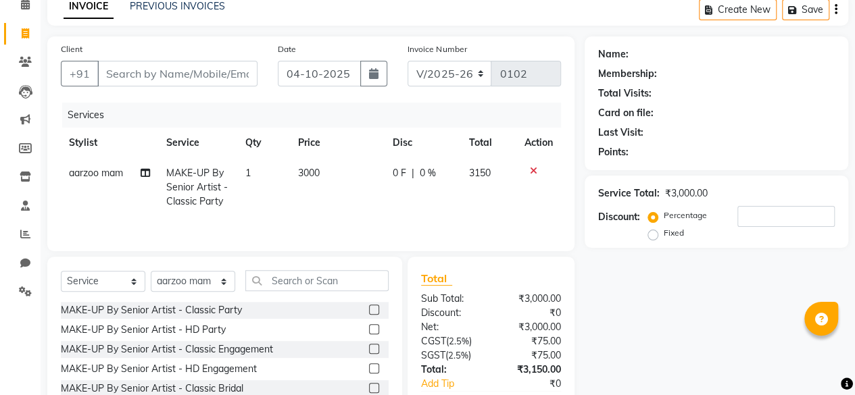
scroll to position [78, 0]
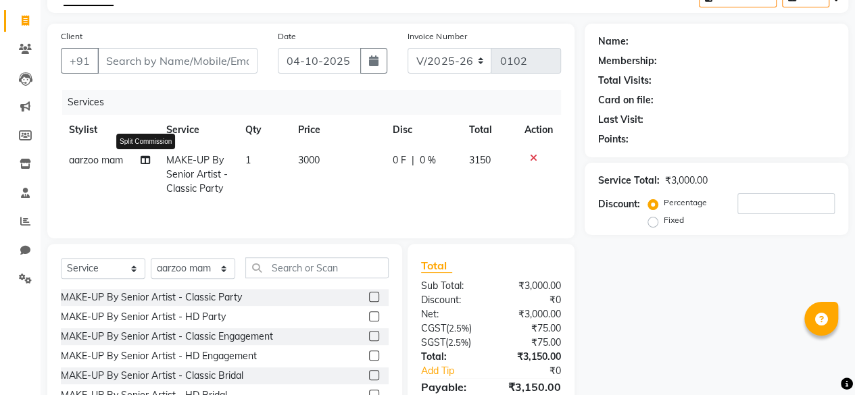
click at [149, 156] on icon at bounding box center [145, 159] width 9 height 9
select select "63383"
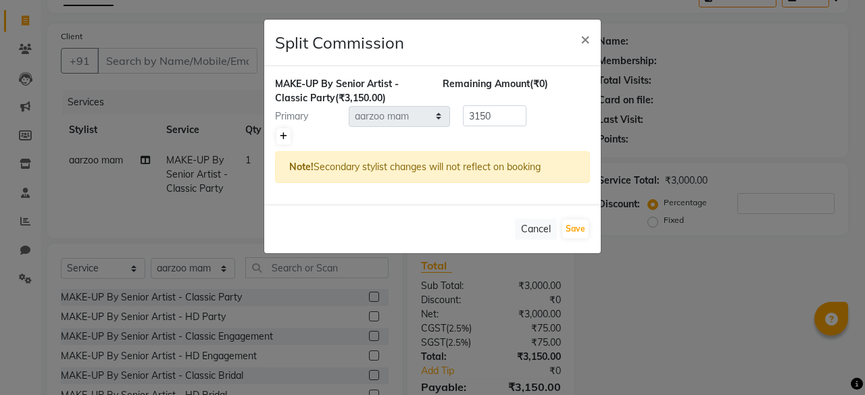
click at [285, 136] on icon at bounding box center [283, 136] width 7 height 8
type input "1575"
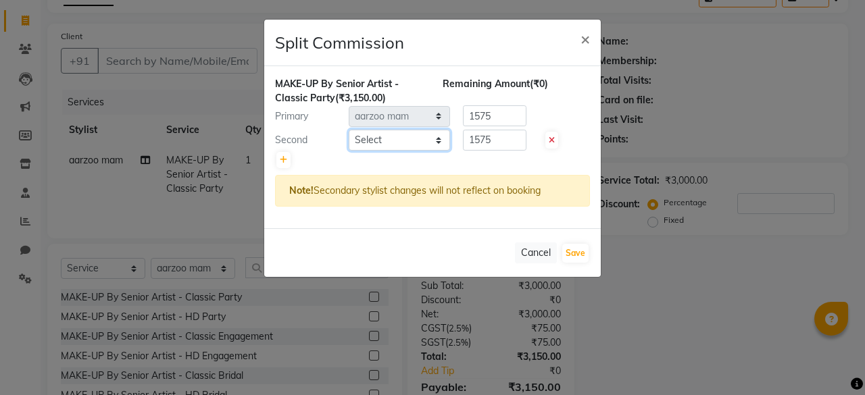
click at [385, 145] on select "Select aarzoo mam [PERSON_NAME] [PERSON_NAME] [PERSON_NAME] [PERSON_NAME]" at bounding box center [399, 140] width 101 height 21
select select "63160"
click at [349, 130] on select "Select aarzoo mam [PERSON_NAME] [PERSON_NAME] [PERSON_NAME] [PERSON_NAME]" at bounding box center [399, 140] width 101 height 21
click at [505, 144] on input "1575" at bounding box center [495, 140] width 64 height 21
type input "1"
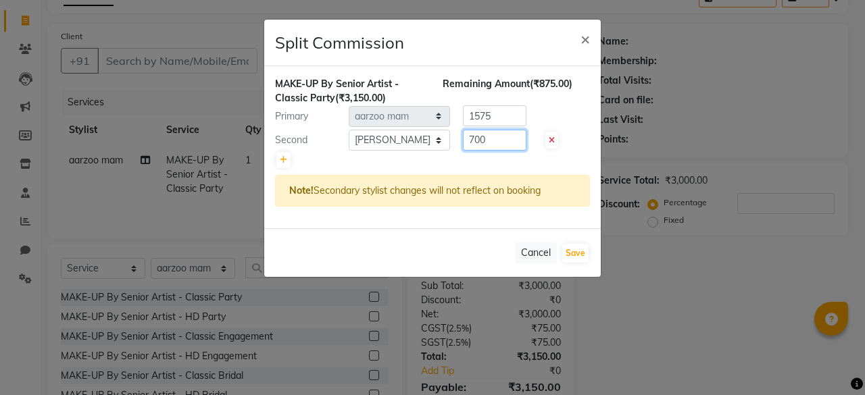
type input "700"
click at [510, 122] on input "1575" at bounding box center [495, 115] width 64 height 21
type input "1"
type input "2450"
click at [584, 247] on button "Save" at bounding box center [575, 253] width 26 height 19
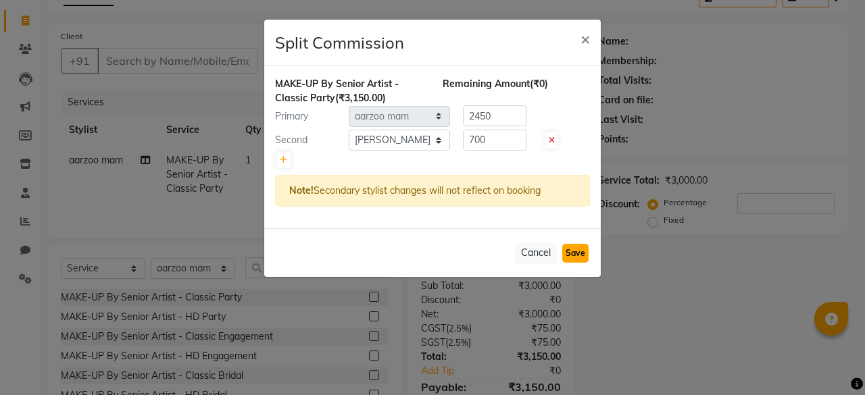
select select "Select"
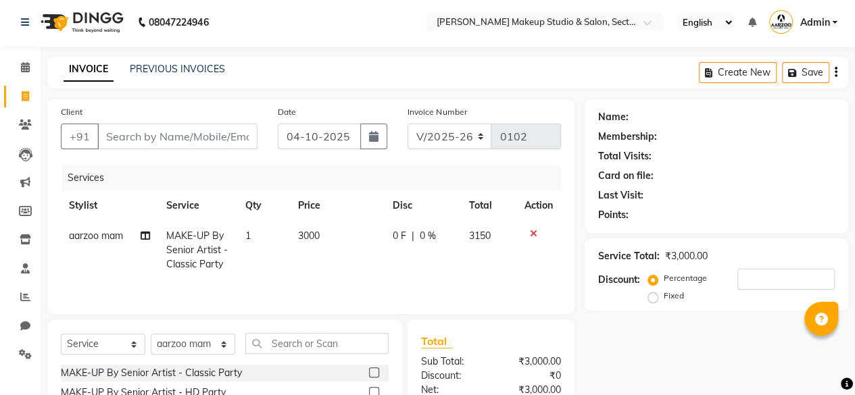
scroll to position [0, 0]
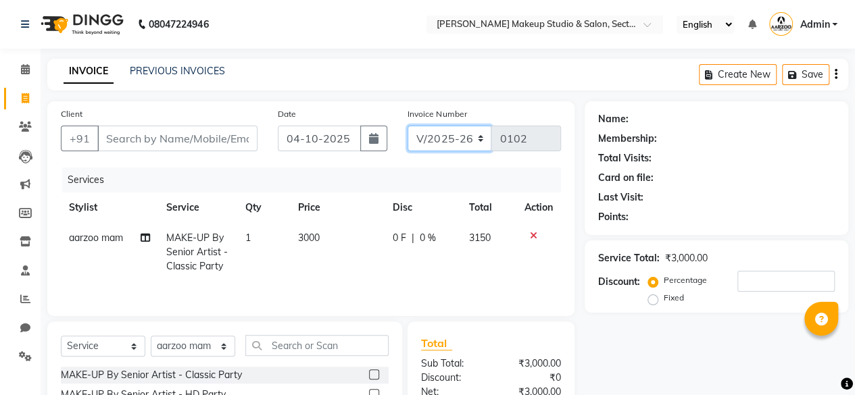
click at [479, 139] on select "CSH/25 V/2025 V/2025-26" at bounding box center [450, 139] width 84 height 26
select select "7392"
click at [408, 126] on select "CSH/25 V/2025 V/2025-26" at bounding box center [450, 139] width 84 height 26
type input "0270"
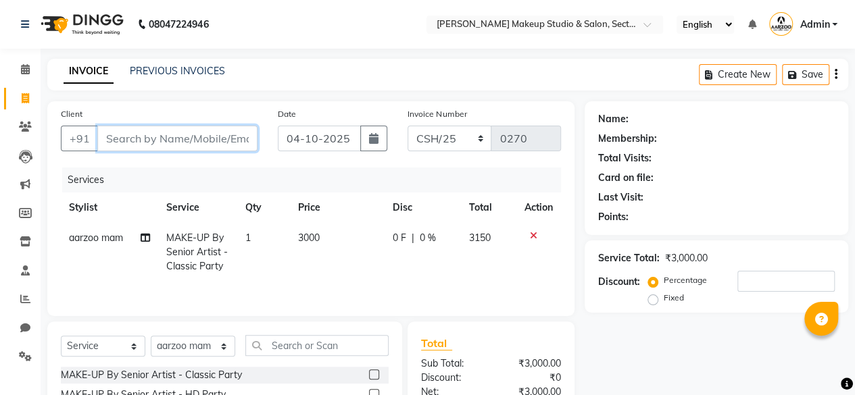
click at [198, 140] on input "Client" at bounding box center [177, 139] width 160 height 26
type input "d"
type input "0"
type input "d"
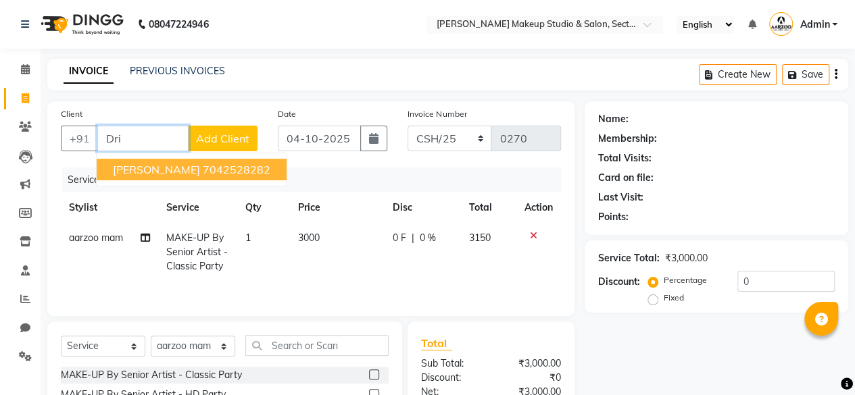
click at [203, 172] on ngb-highlight "7042528282" at bounding box center [237, 170] width 68 height 14
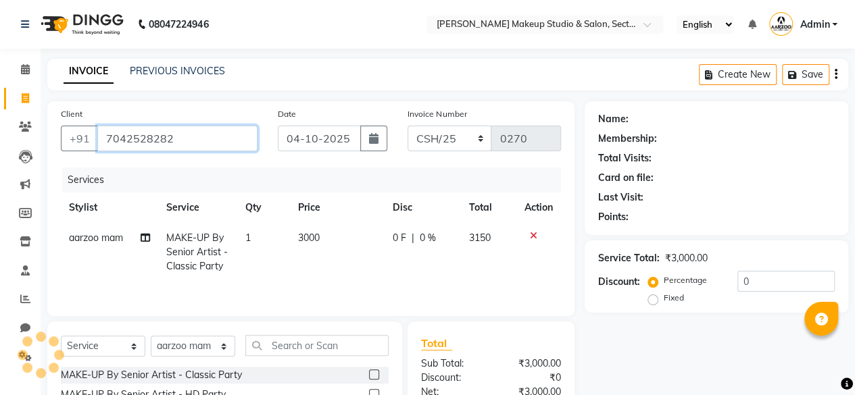
type input "7042528282"
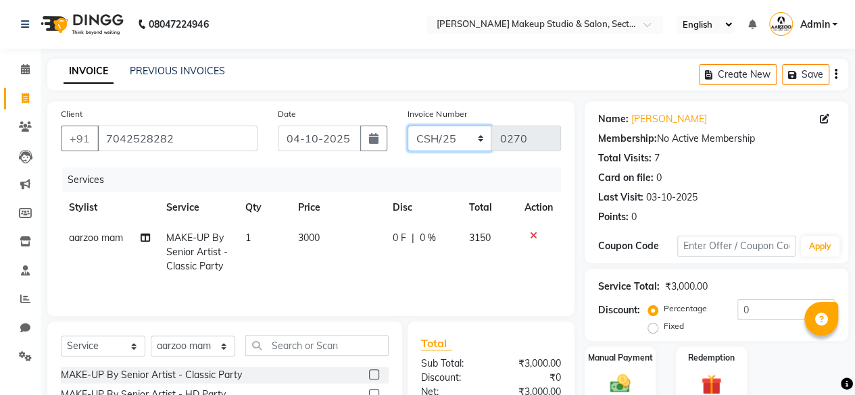
click at [476, 136] on select "CSH/25 V/2025 V/2025-26" at bounding box center [450, 139] width 84 height 26
click at [771, 374] on div "Manual Payment Redemption" at bounding box center [717, 376] width 284 height 59
click at [836, 74] on icon "button" at bounding box center [836, 74] width 3 height 1
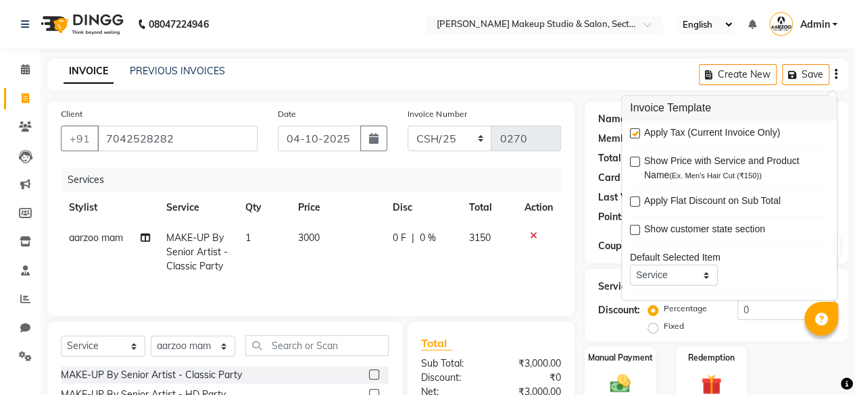
click at [636, 131] on label at bounding box center [635, 134] width 10 height 10
click at [636, 131] on input "checkbox" at bounding box center [634, 134] width 9 height 9
checkbox input "false"
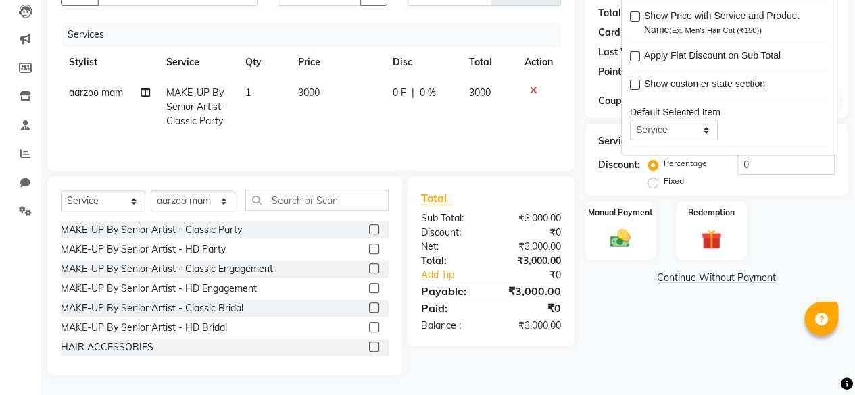
click at [673, 346] on div "Name: [PERSON_NAME] Membership: No Active Membership Total Visits: 7 Card on fi…" at bounding box center [722, 166] width 274 height 420
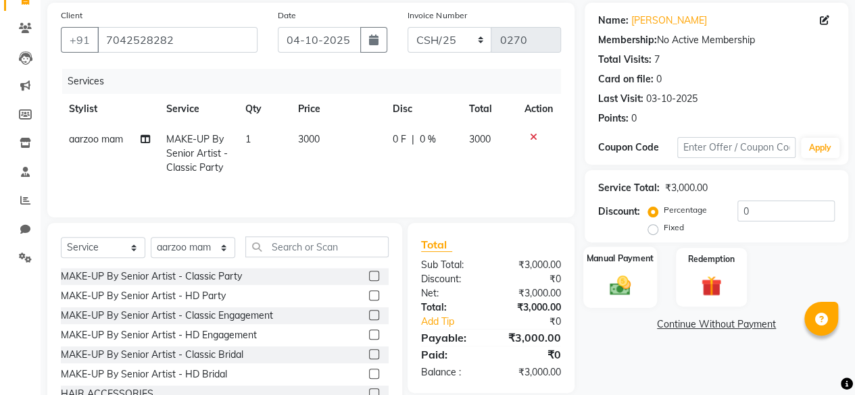
scroll to position [78, 0]
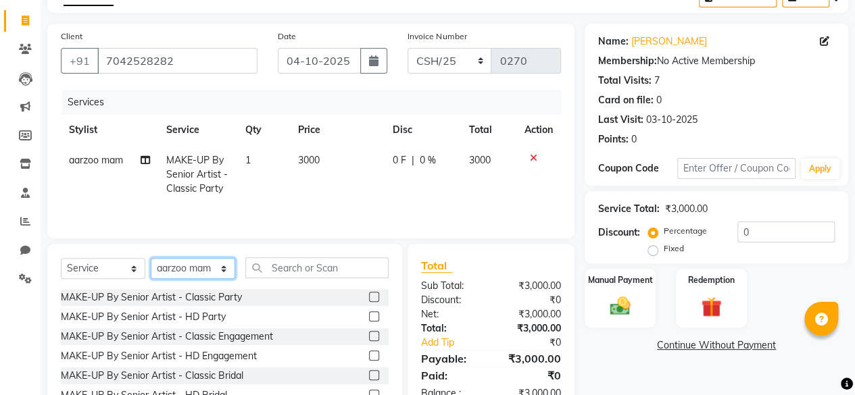
click at [210, 269] on select "Select Stylist aarzoo mam [PERSON_NAME] [PERSON_NAME] [PERSON_NAME] [PERSON_NAM…" at bounding box center [193, 268] width 84 height 21
select select "63162"
click at [151, 258] on select "Select Stylist aarzoo mam [PERSON_NAME] [PERSON_NAME] [PERSON_NAME] [PERSON_NAM…" at bounding box center [193, 268] width 84 height 21
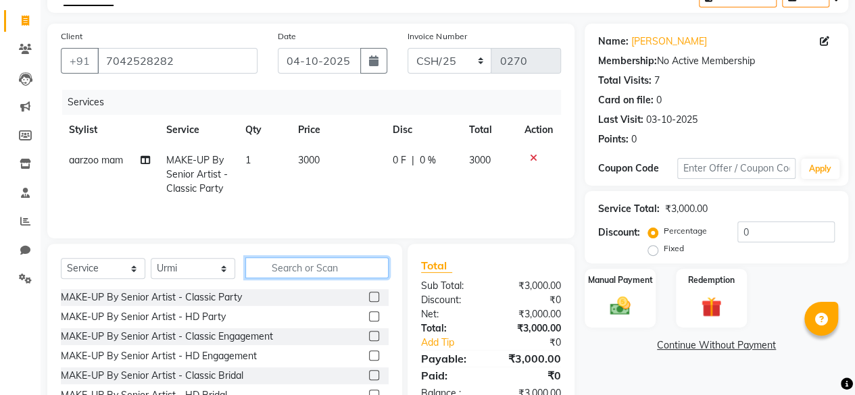
click at [300, 258] on input "text" at bounding box center [316, 268] width 143 height 21
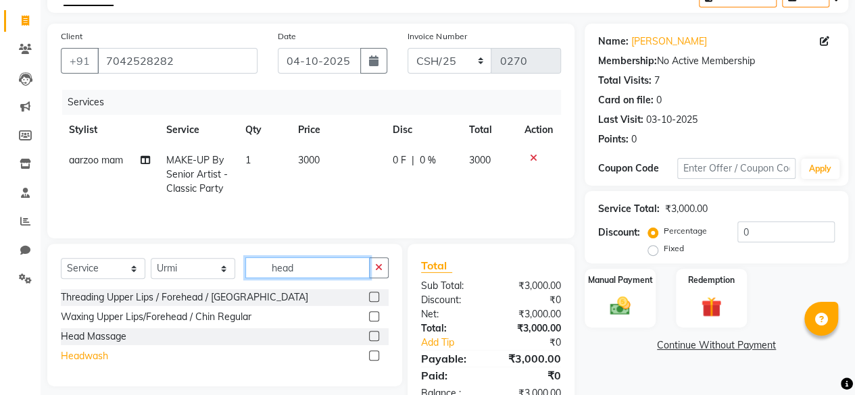
type input "head"
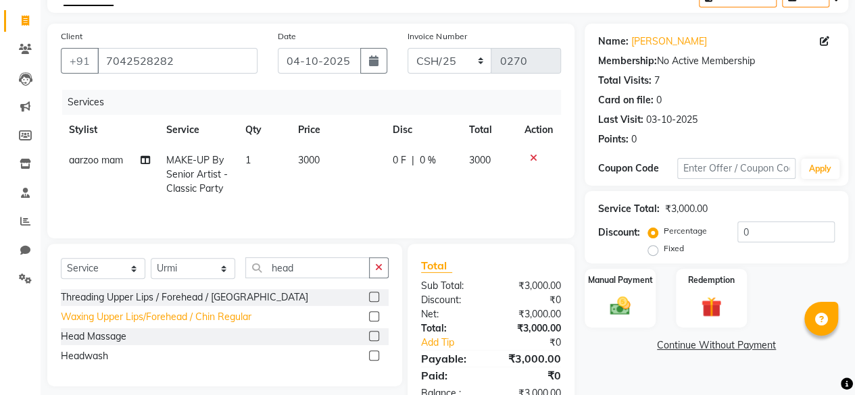
drag, startPoint x: 88, startPoint y: 354, endPoint x: 157, endPoint y: 345, distance: 70.2
click at [87, 354] on div "Headwash" at bounding box center [84, 356] width 47 height 14
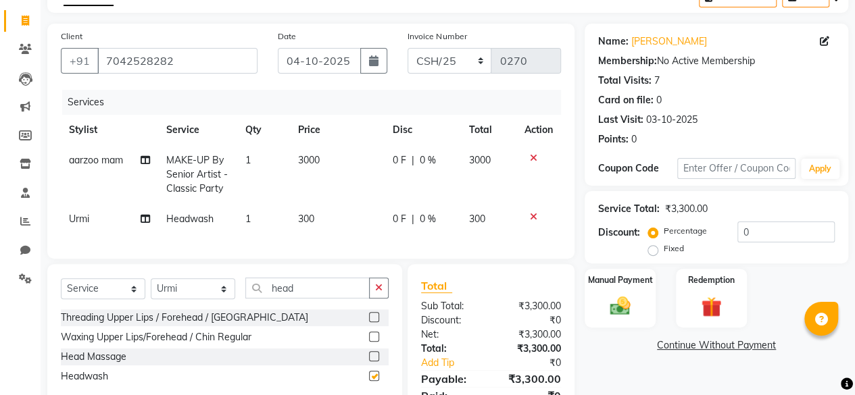
checkbox input "false"
drag, startPoint x: 308, startPoint y: 298, endPoint x: 299, endPoint y: 299, distance: 8.9
click at [306, 299] on input "head" at bounding box center [307, 288] width 124 height 21
type input "h"
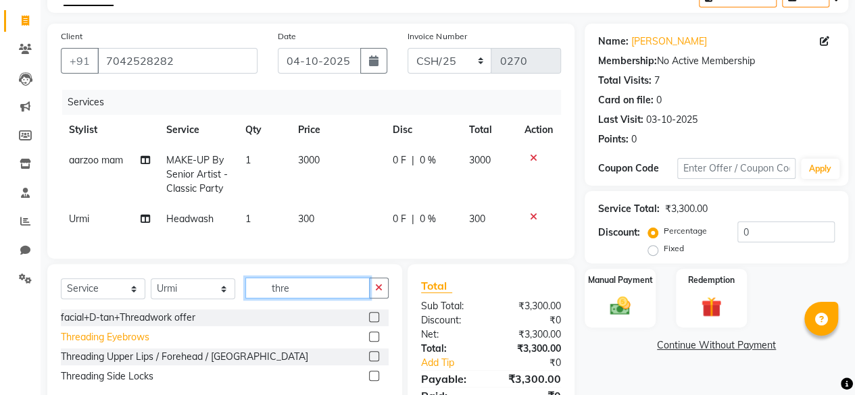
type input "thre"
click at [118, 344] on div "Threading Eyebrows" at bounding box center [105, 338] width 89 height 14
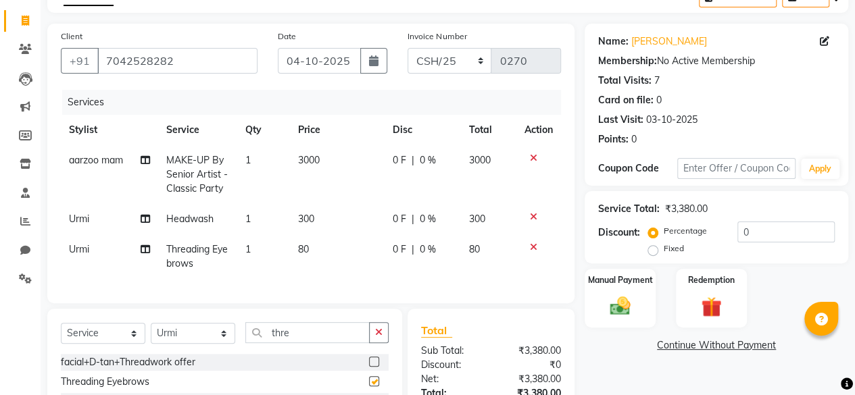
checkbox input "false"
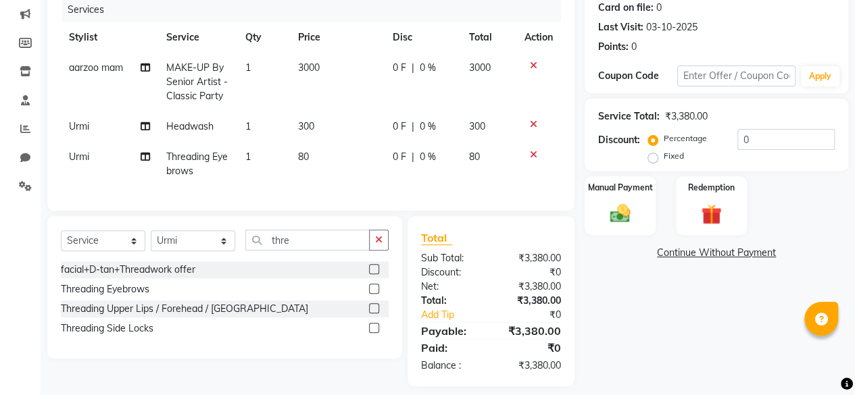
scroll to position [191, 0]
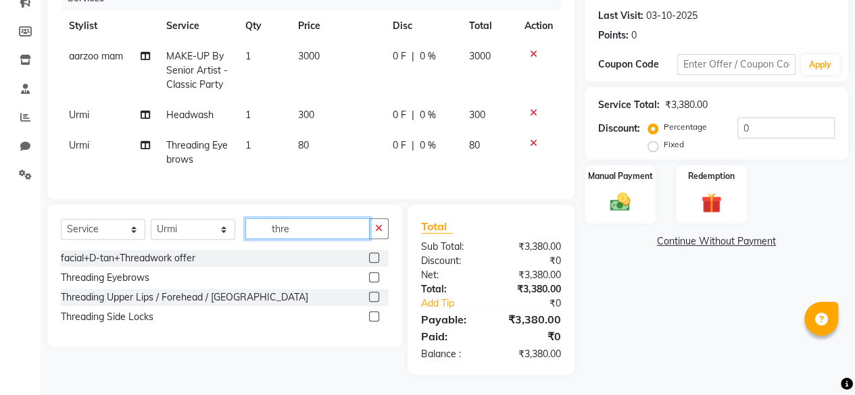
click at [315, 232] on input "thre" at bounding box center [307, 228] width 124 height 21
type input "t"
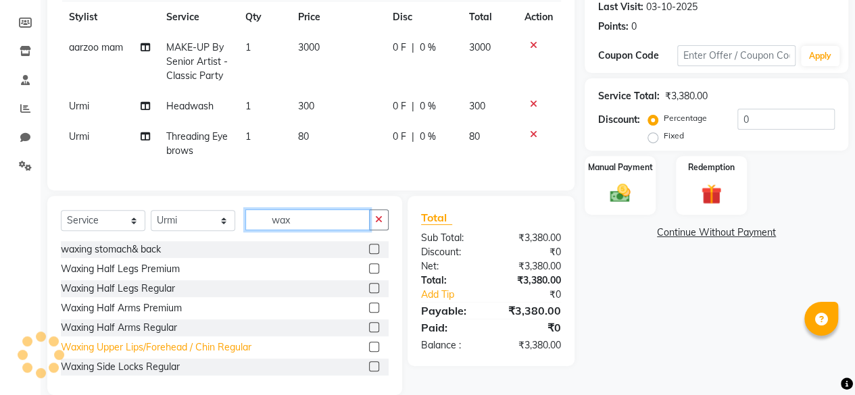
type input "wax"
click at [155, 355] on div "Waxing Upper Lips/Forehead / Chin Regular" at bounding box center [156, 348] width 191 height 14
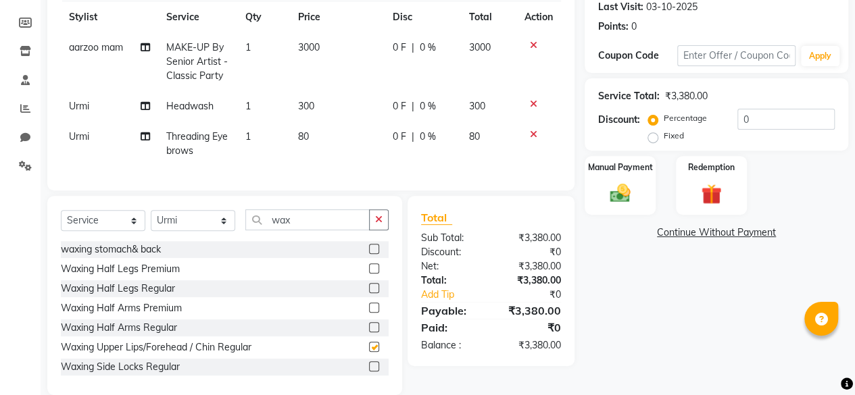
checkbox input "false"
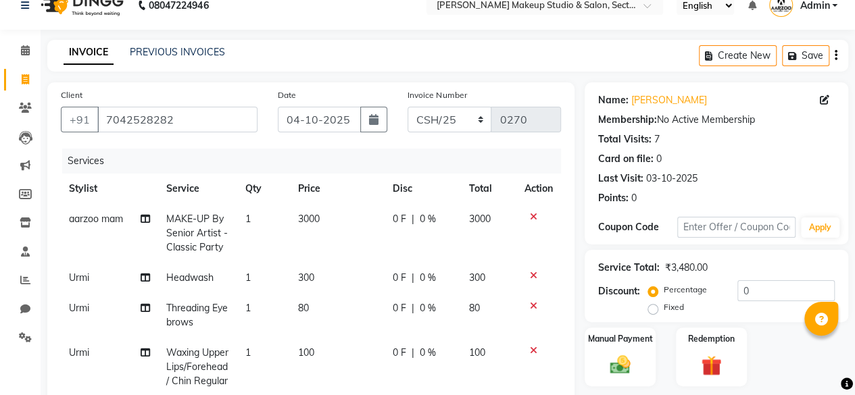
scroll to position [0, 0]
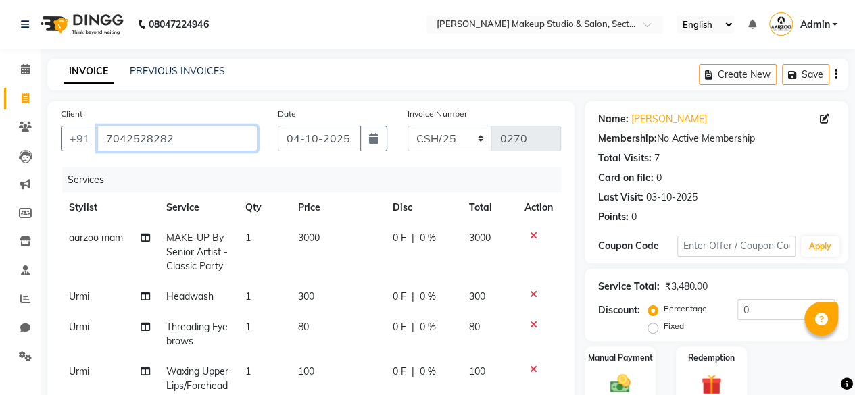
click at [234, 140] on input "7042528282" at bounding box center [177, 139] width 160 height 26
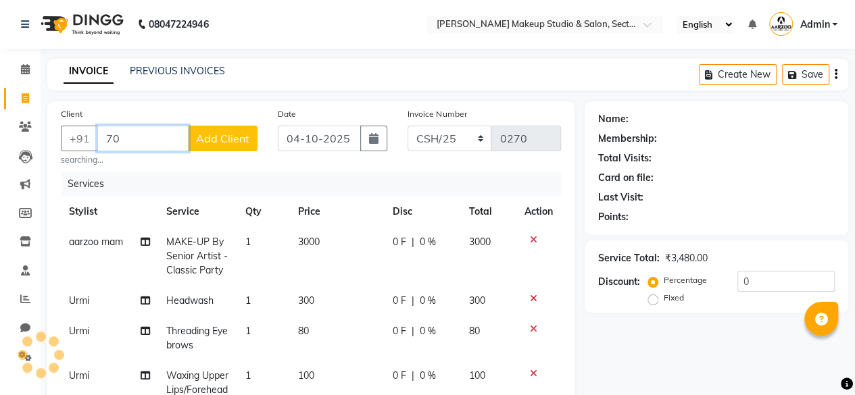
type input "7"
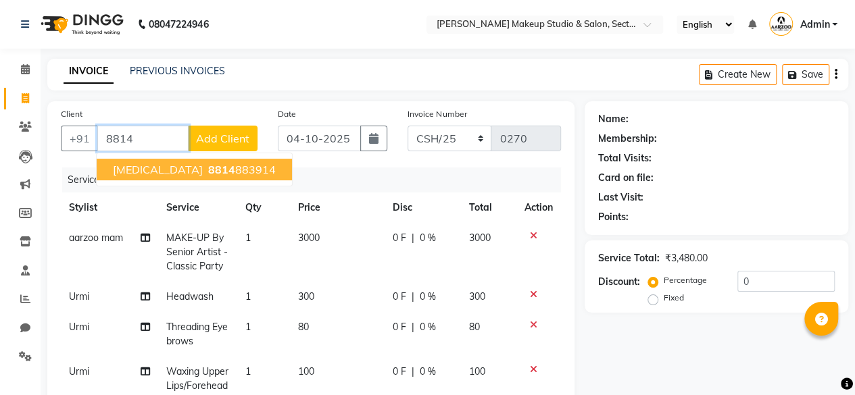
click at [208, 170] on span "8814" at bounding box center [221, 170] width 27 height 14
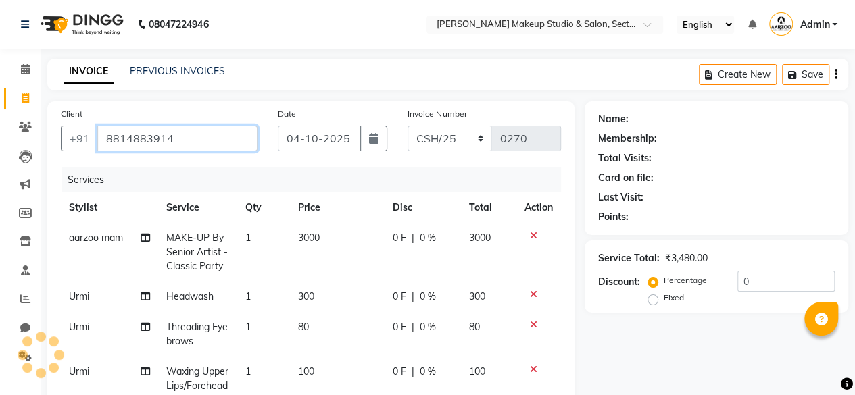
type input "8814883914"
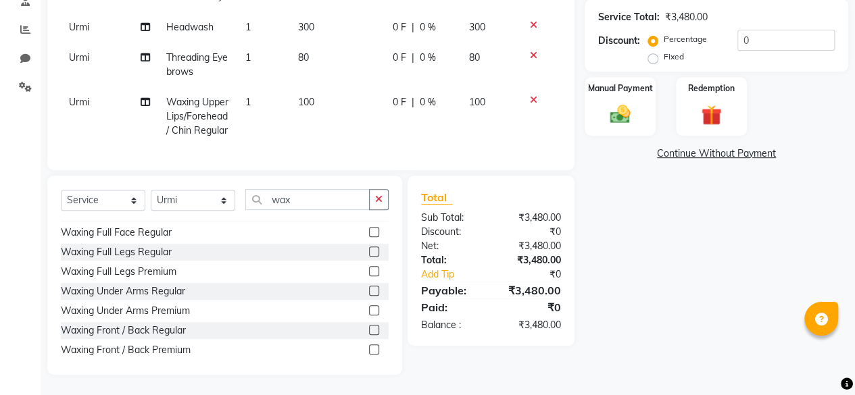
scroll to position [135, 0]
click at [623, 102] on img at bounding box center [620, 114] width 34 height 24
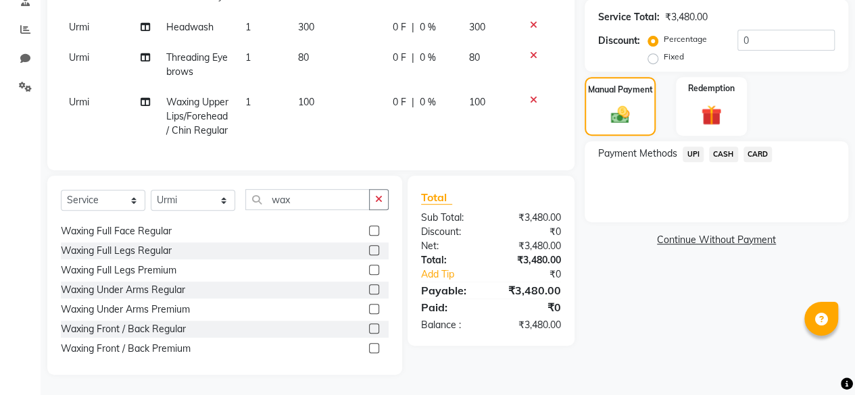
click at [725, 147] on span "CASH" at bounding box center [723, 155] width 29 height 16
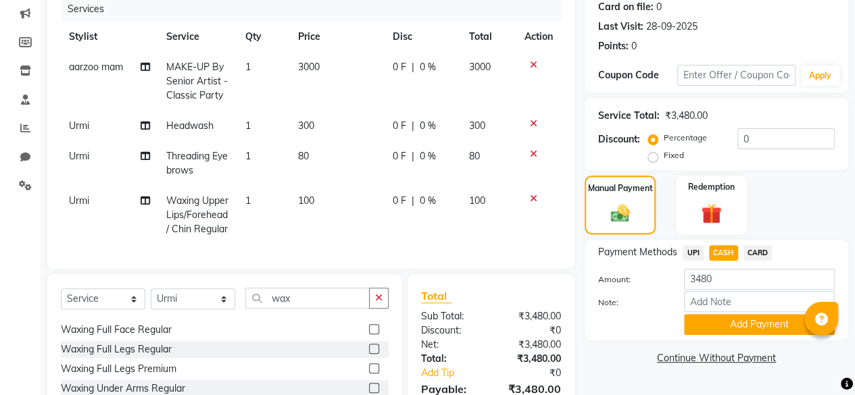
scroll to position [0, 0]
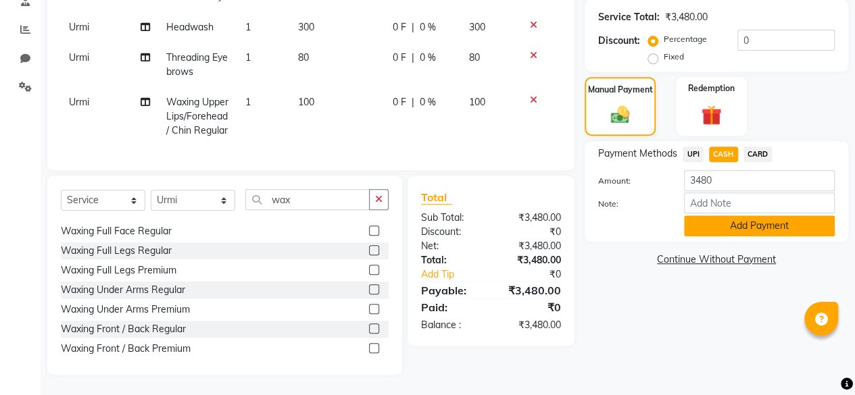
click at [723, 216] on button "Add Payment" at bounding box center [759, 226] width 151 height 21
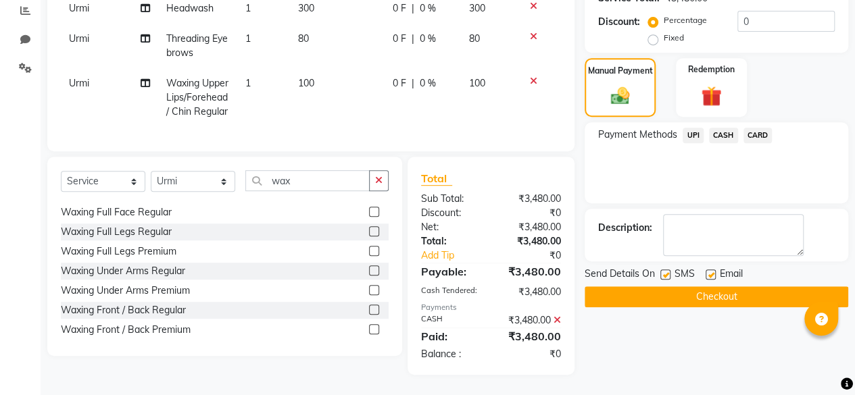
scroll to position [312, 0]
click at [713, 270] on label at bounding box center [711, 275] width 10 height 10
click at [713, 271] on input "checkbox" at bounding box center [710, 275] width 9 height 9
checkbox input "false"
click at [679, 287] on button "Checkout" at bounding box center [717, 297] width 264 height 21
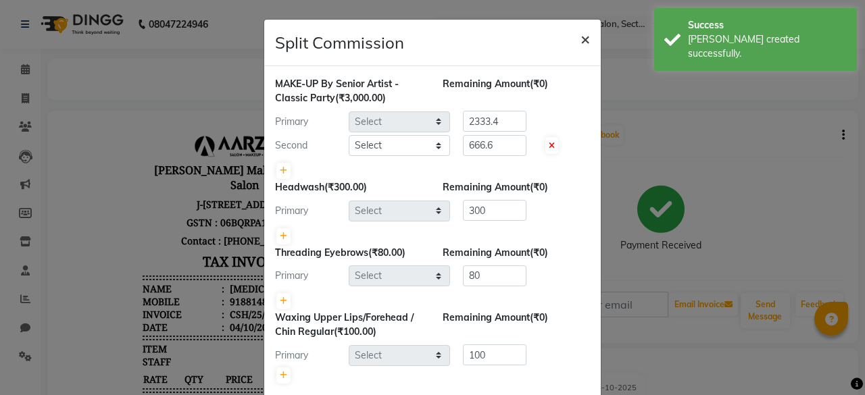
select select "63383"
select select "63160"
select select "63162"
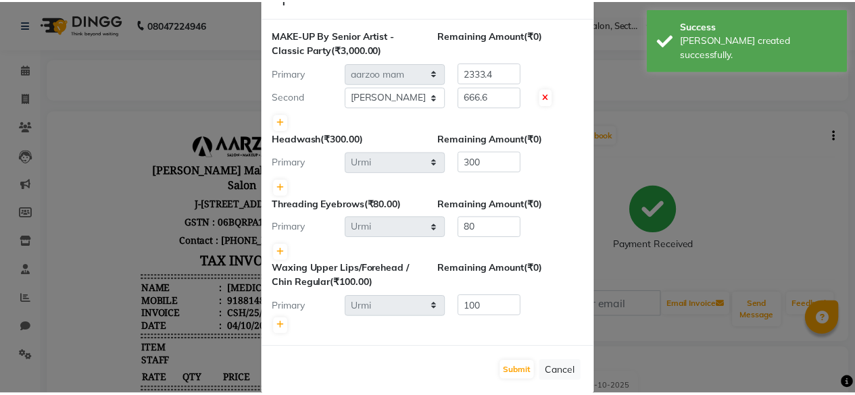
scroll to position [67, 0]
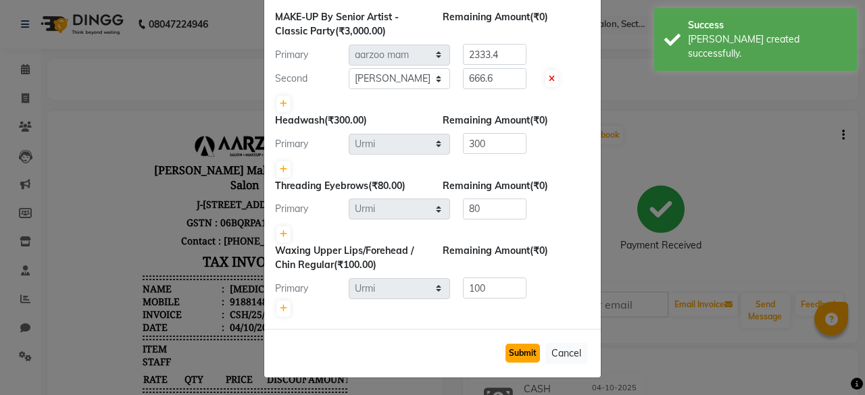
click at [525, 348] on button "Submit" at bounding box center [523, 353] width 34 height 19
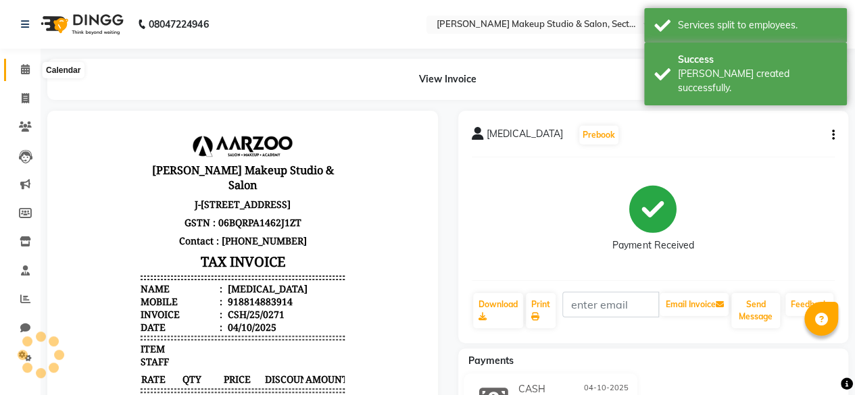
click at [27, 68] on icon at bounding box center [25, 69] width 9 height 10
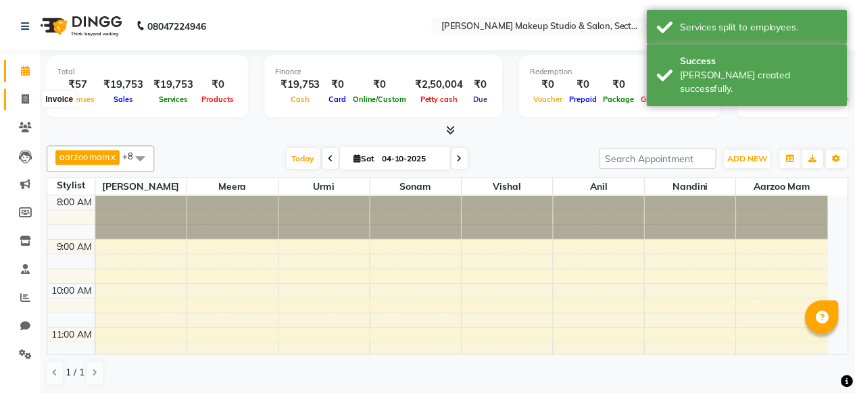
scroll to position [384, 0]
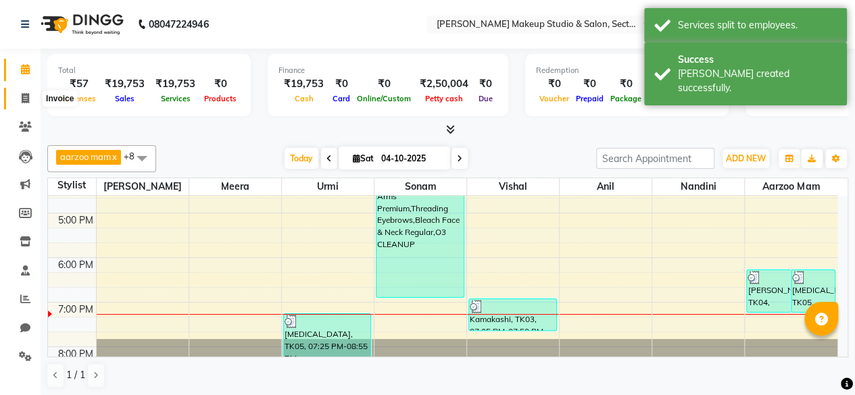
click at [26, 97] on icon at bounding box center [25, 98] width 7 height 10
select select "6943"
select select "service"
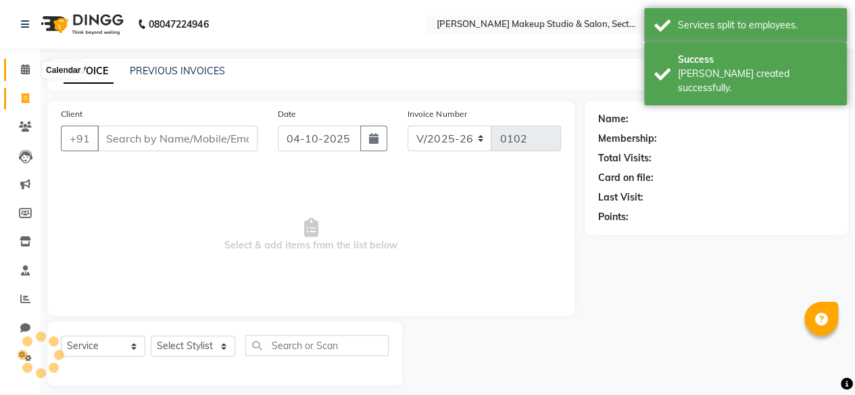
click at [18, 74] on span at bounding box center [26, 70] width 24 height 16
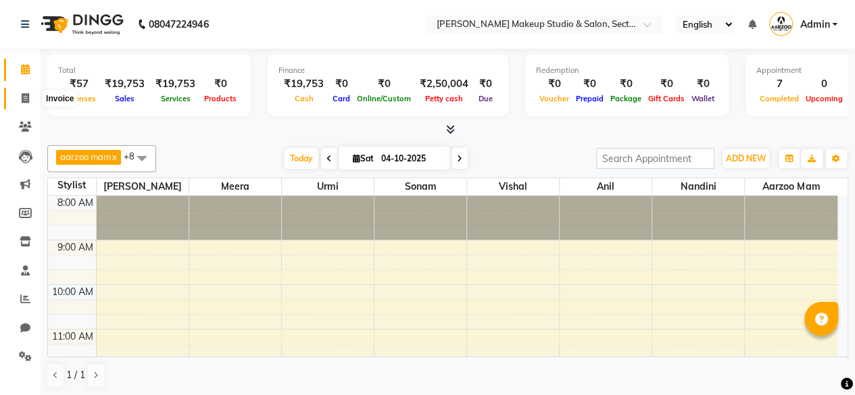
click at [24, 99] on icon at bounding box center [25, 98] width 7 height 10
select select "service"
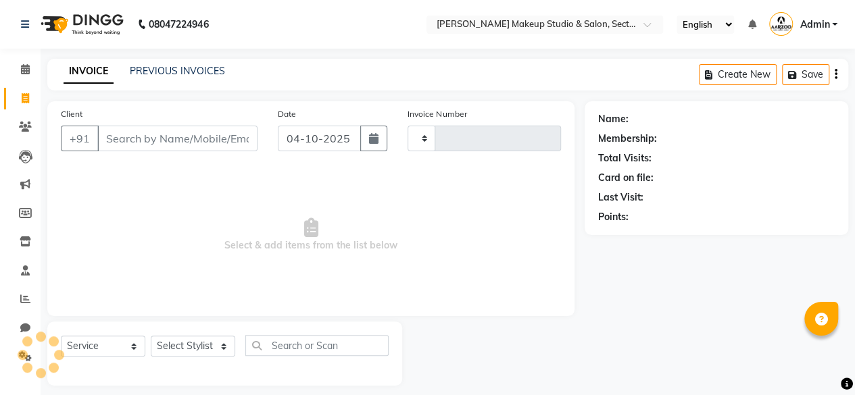
type input "0102"
select select "6943"
click at [181, 352] on select "Select Stylist aarzoo mam [PERSON_NAME] [PERSON_NAME] [PERSON_NAME] [PERSON_NAM…" at bounding box center [193, 346] width 84 height 21
select select "63166"
click at [151, 336] on select "Select Stylist aarzoo mam [PERSON_NAME] [PERSON_NAME] [PERSON_NAME] [PERSON_NAM…" at bounding box center [193, 346] width 84 height 21
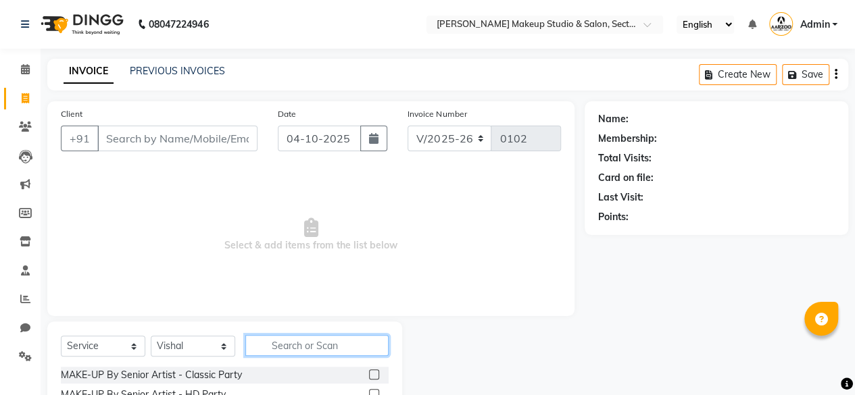
click at [283, 343] on input "text" at bounding box center [316, 345] width 143 height 21
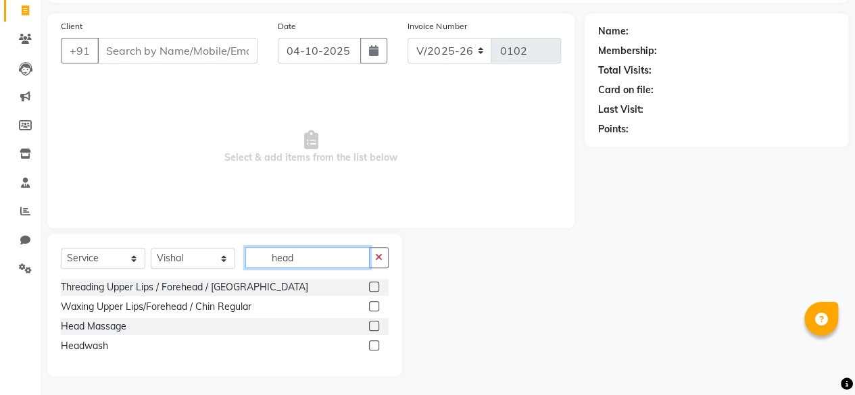
scroll to position [89, 0]
type input "h"
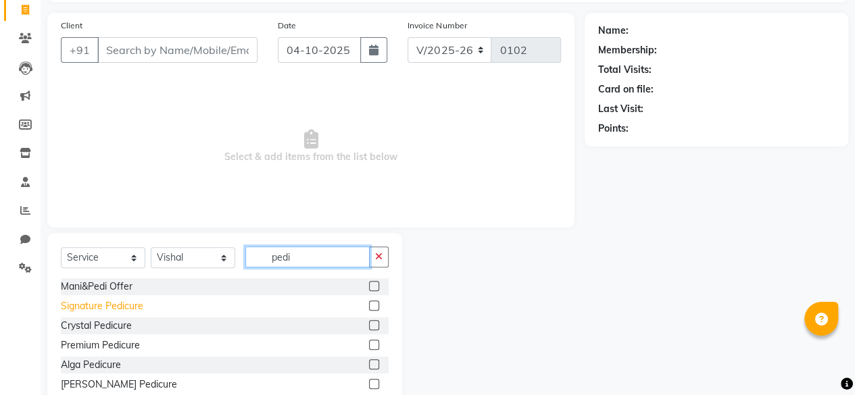
type input "pedi"
click at [109, 305] on div "Signature Pedicure" at bounding box center [102, 306] width 82 height 14
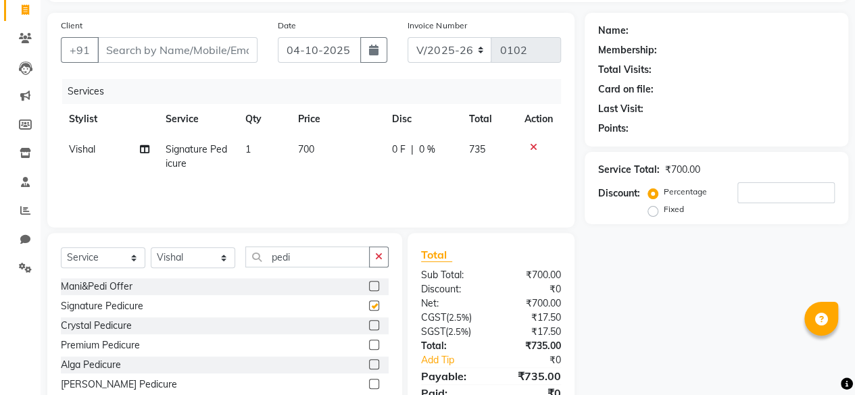
checkbox input "false"
click at [193, 264] on select "Select Stylist aarzoo mam [PERSON_NAME] [PERSON_NAME] [PERSON_NAME] [PERSON_NAM…" at bounding box center [193, 257] width 84 height 21
select select "63167"
click at [151, 247] on select "Select Stylist aarzoo mam [PERSON_NAME] [PERSON_NAME] [PERSON_NAME] [PERSON_NAM…" at bounding box center [193, 257] width 84 height 21
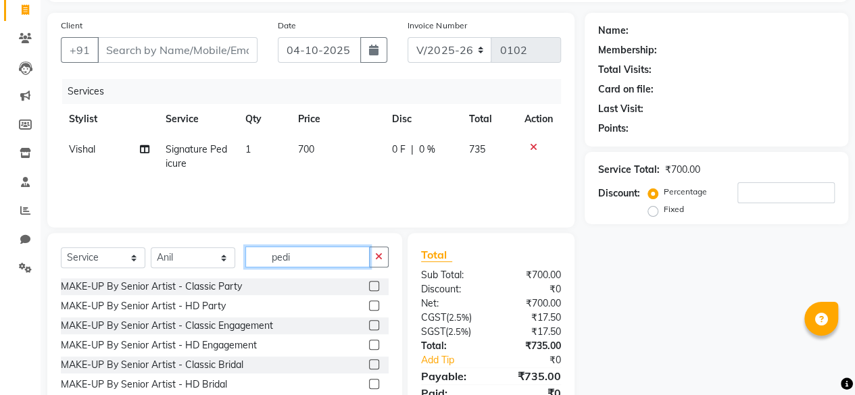
click at [306, 254] on input "pedi" at bounding box center [307, 257] width 124 height 21
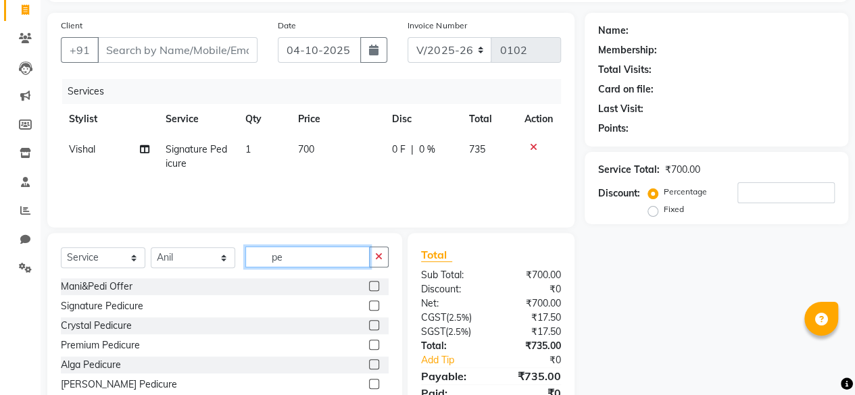
type input "p"
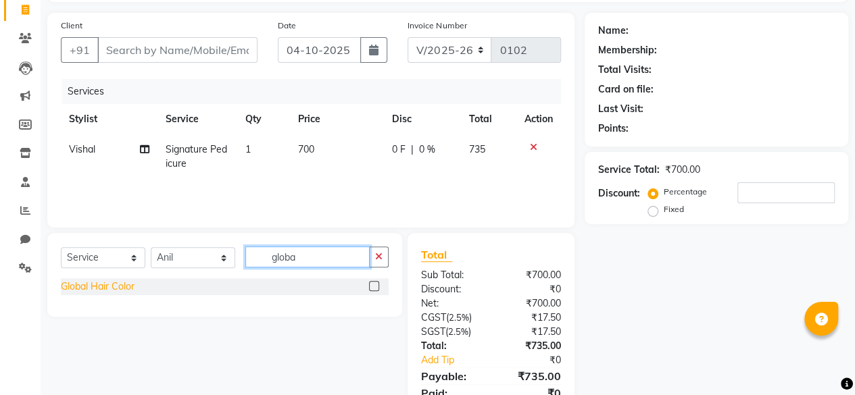
type input "globa"
drag, startPoint x: 115, startPoint y: 291, endPoint x: 224, endPoint y: 250, distance: 116.1
click at [114, 291] on div "Global Hair Color" at bounding box center [98, 287] width 74 height 14
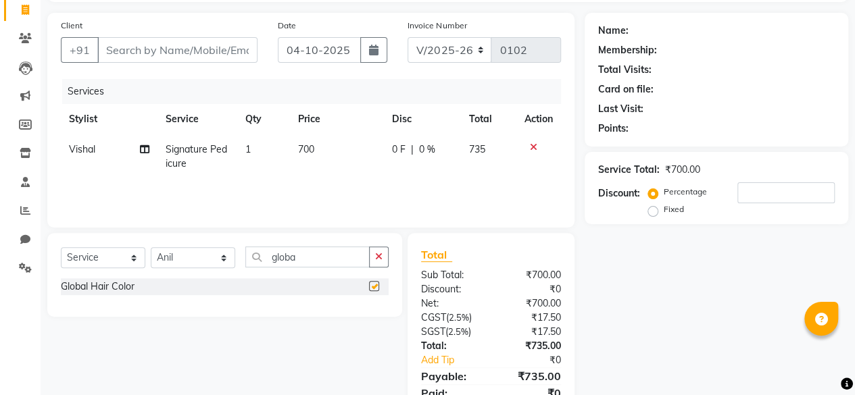
checkbox input "false"
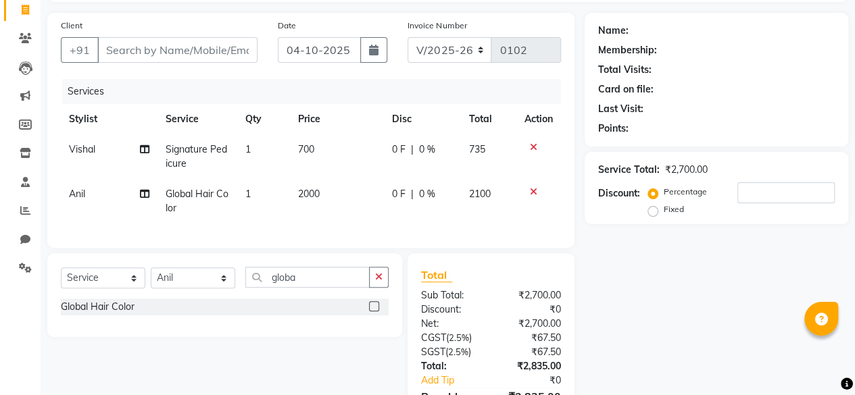
click at [341, 175] on td "700" at bounding box center [337, 157] width 94 height 45
select select "63166"
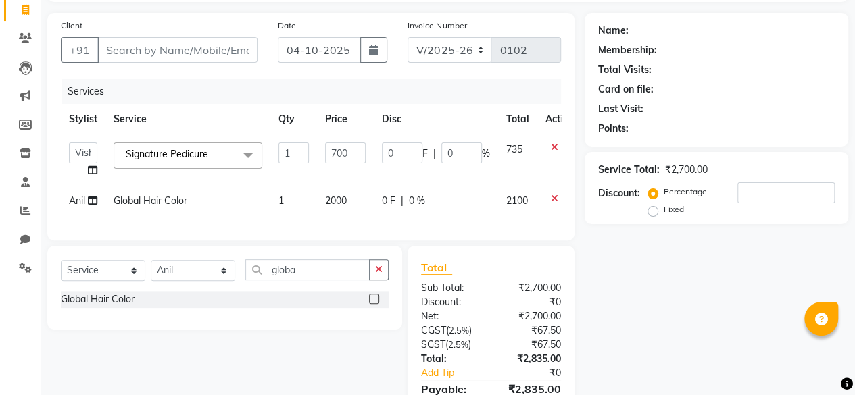
click at [329, 198] on span "2000" at bounding box center [336, 201] width 22 height 12
select select "63167"
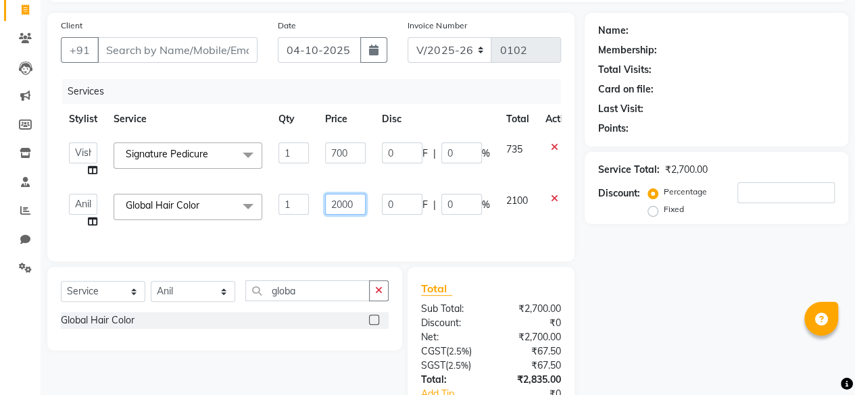
click at [358, 209] on input "2000" at bounding box center [345, 204] width 41 height 21
type input "2999"
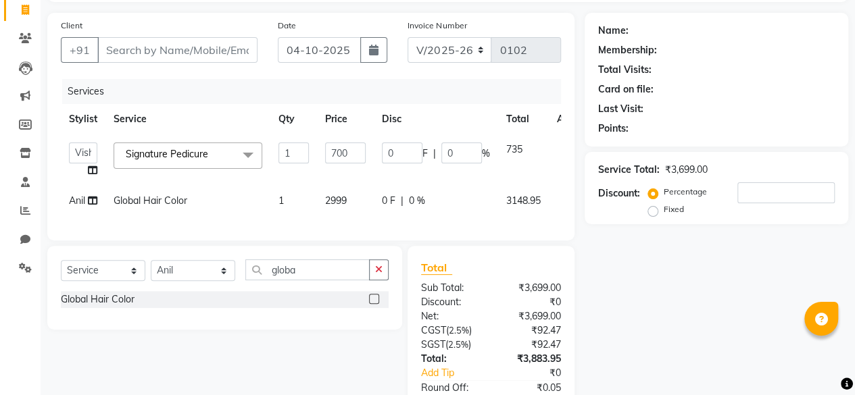
drag, startPoint x: 731, startPoint y: 309, endPoint x: 698, endPoint y: 309, distance: 33.1
click at [728, 309] on div "Name: Membership: Total Visits: Card on file: Last Visit: Points: Service Total…" at bounding box center [722, 236] width 274 height 446
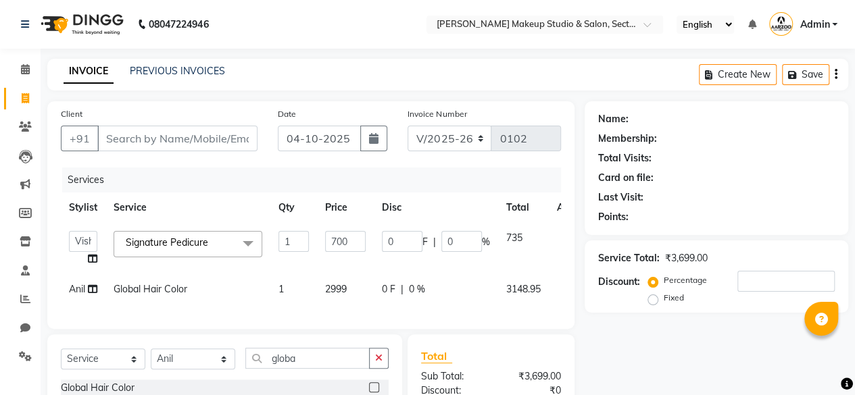
scroll to position [68, 0]
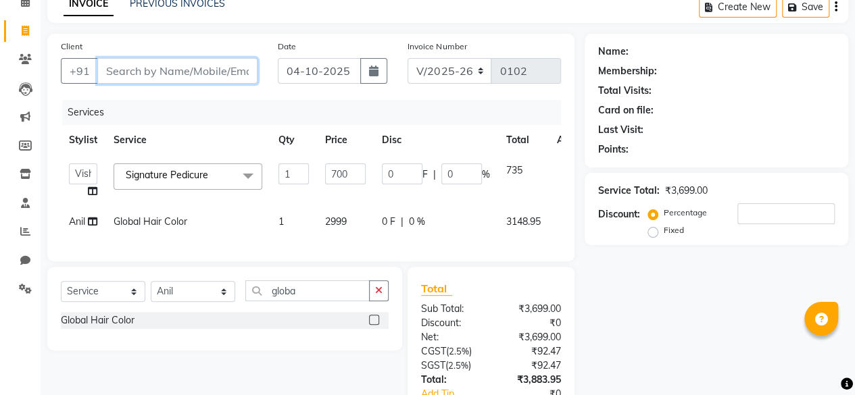
click at [111, 64] on input "Client" at bounding box center [177, 71] width 160 height 26
type input "9"
type input "0"
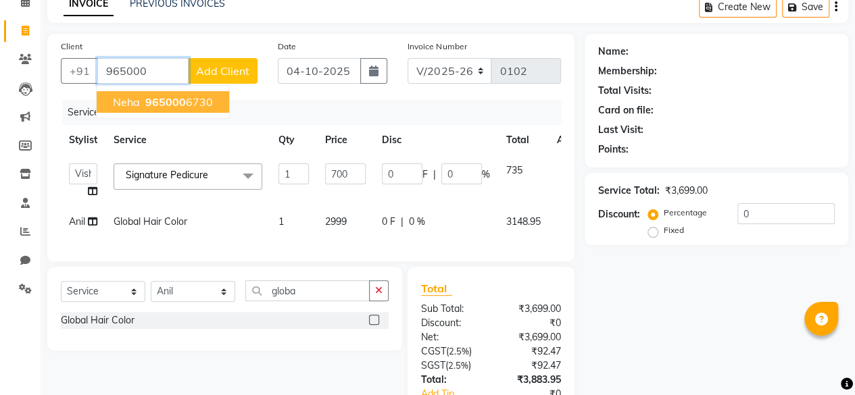
click at [202, 101] on ngb-highlight "965000 6730" at bounding box center [178, 102] width 70 height 14
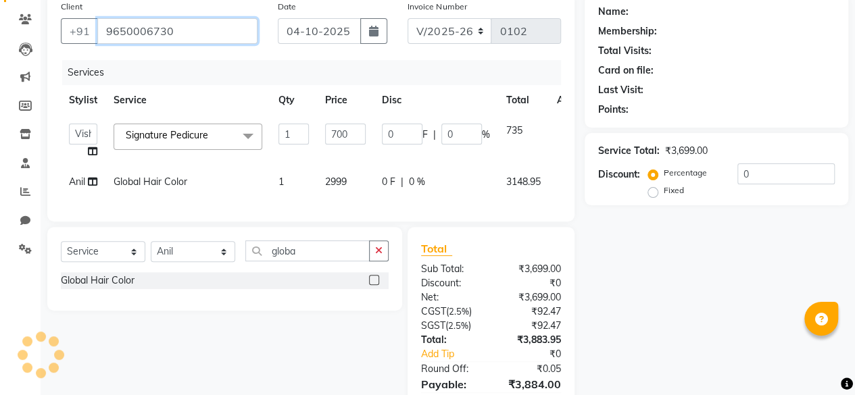
type input "9650006730"
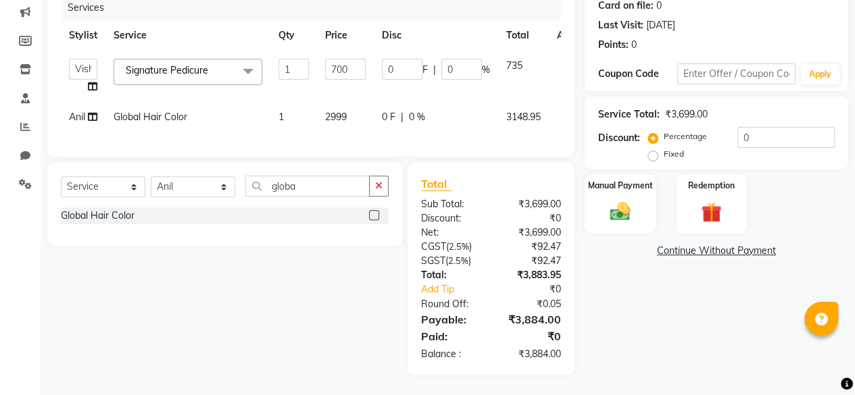
scroll to position [181, 0]
click at [620, 203] on img at bounding box center [620, 211] width 34 height 24
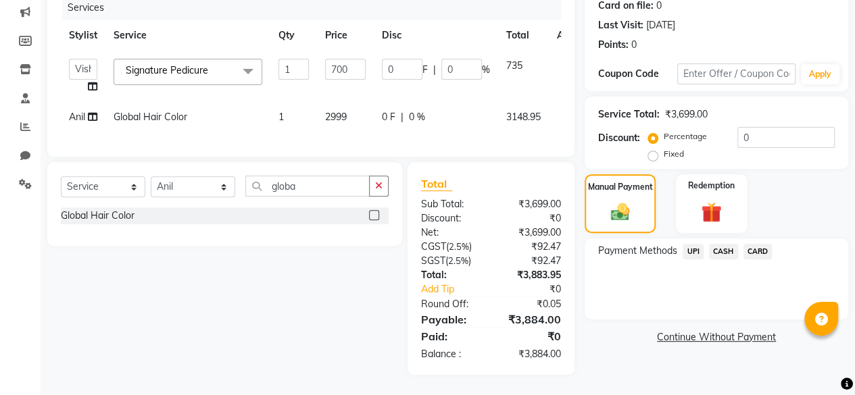
click at [727, 244] on span "CASH" at bounding box center [723, 252] width 29 height 16
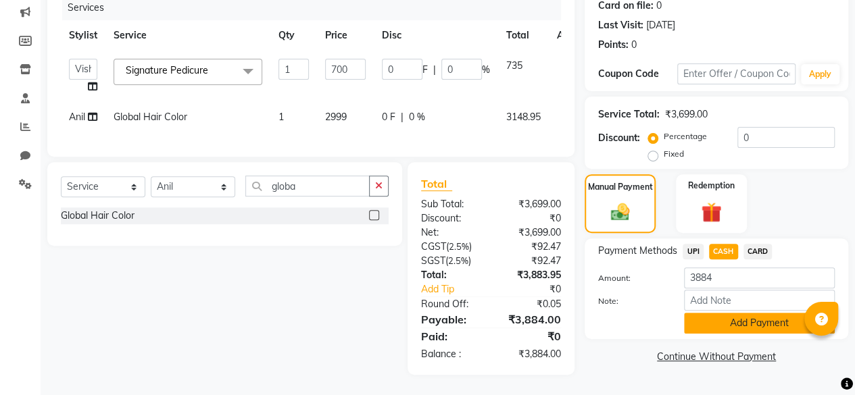
click at [744, 316] on button "Add Payment" at bounding box center [759, 323] width 151 height 21
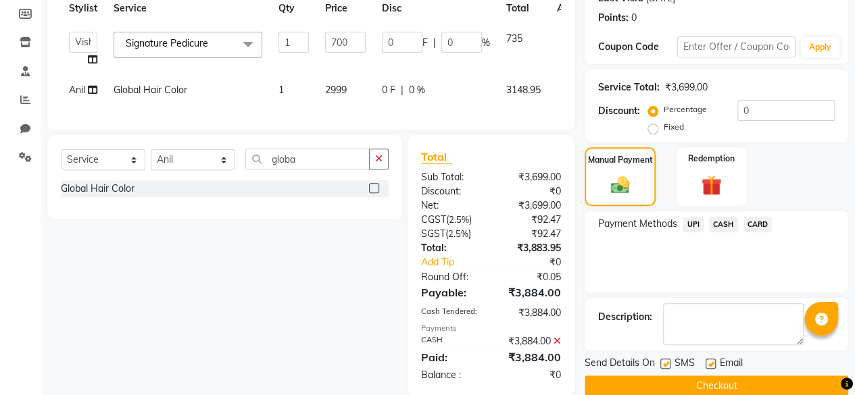
scroll to position [229, 0]
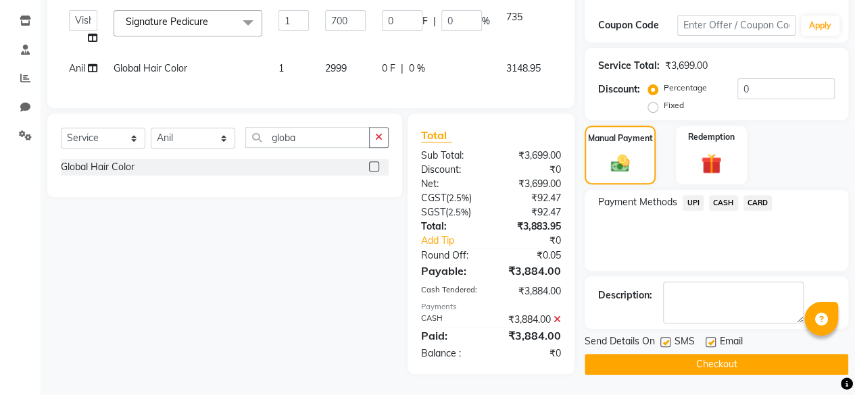
click at [712, 337] on label at bounding box center [711, 342] width 10 height 10
click at [712, 339] on input "checkbox" at bounding box center [710, 343] width 9 height 9
checkbox input "false"
click at [674, 356] on button "Checkout" at bounding box center [717, 364] width 264 height 21
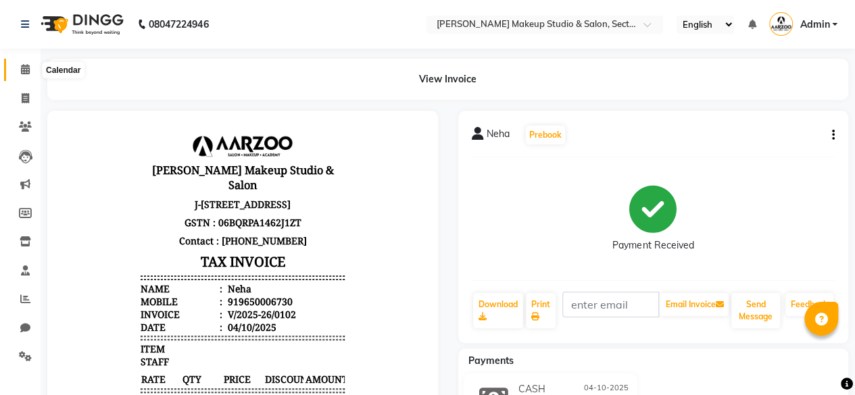
drag, startPoint x: 23, startPoint y: 68, endPoint x: 26, endPoint y: 76, distance: 8.2
click at [23, 68] on icon at bounding box center [25, 69] width 9 height 10
